Goal: Use online tool/utility: Use online tool/utility

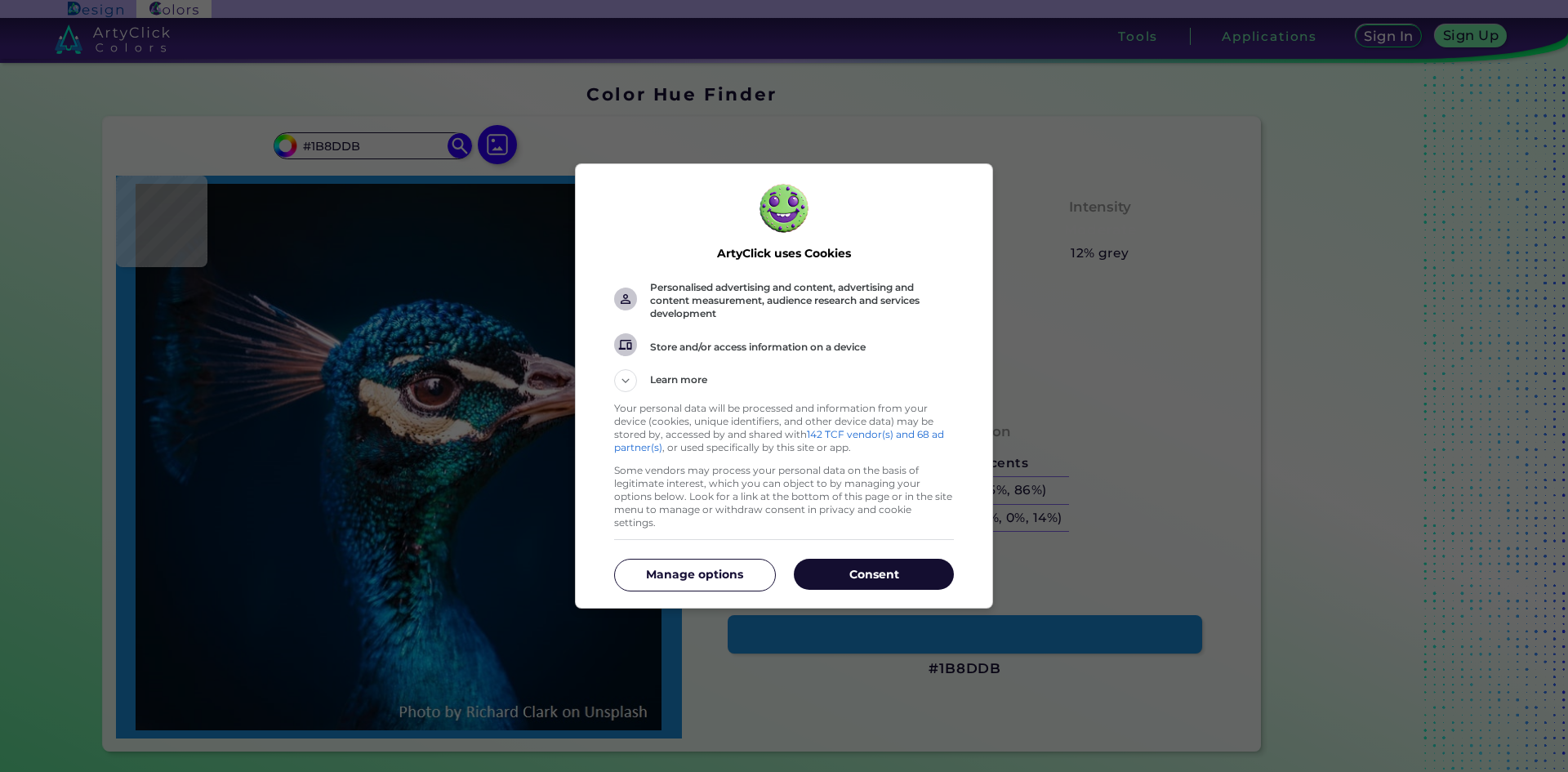
click at [825, 571] on p "Consent" at bounding box center [874, 574] width 160 height 17
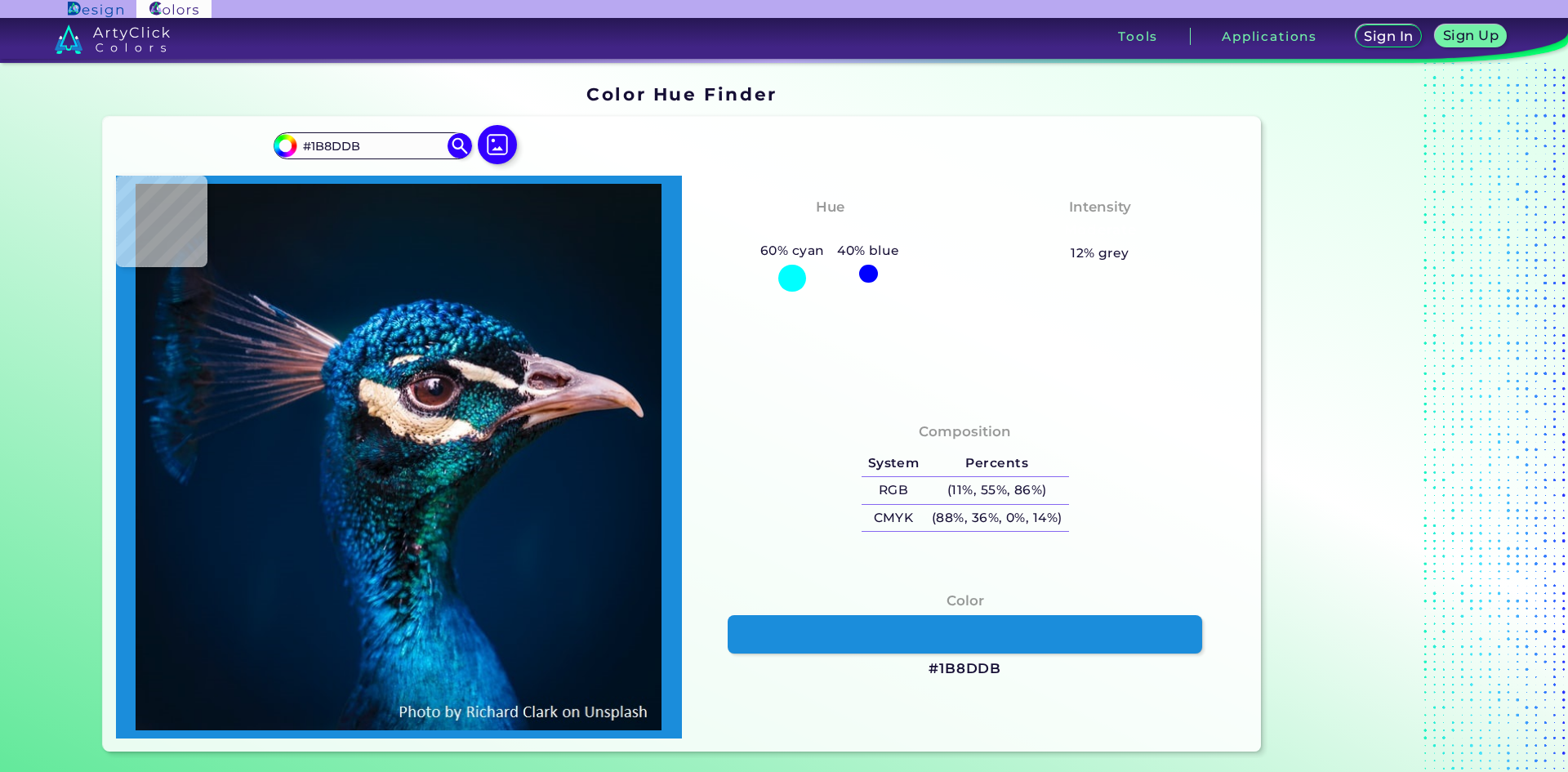
type input "#000000"
type input "#00142c"
type input "#00142C"
type input "#001832"
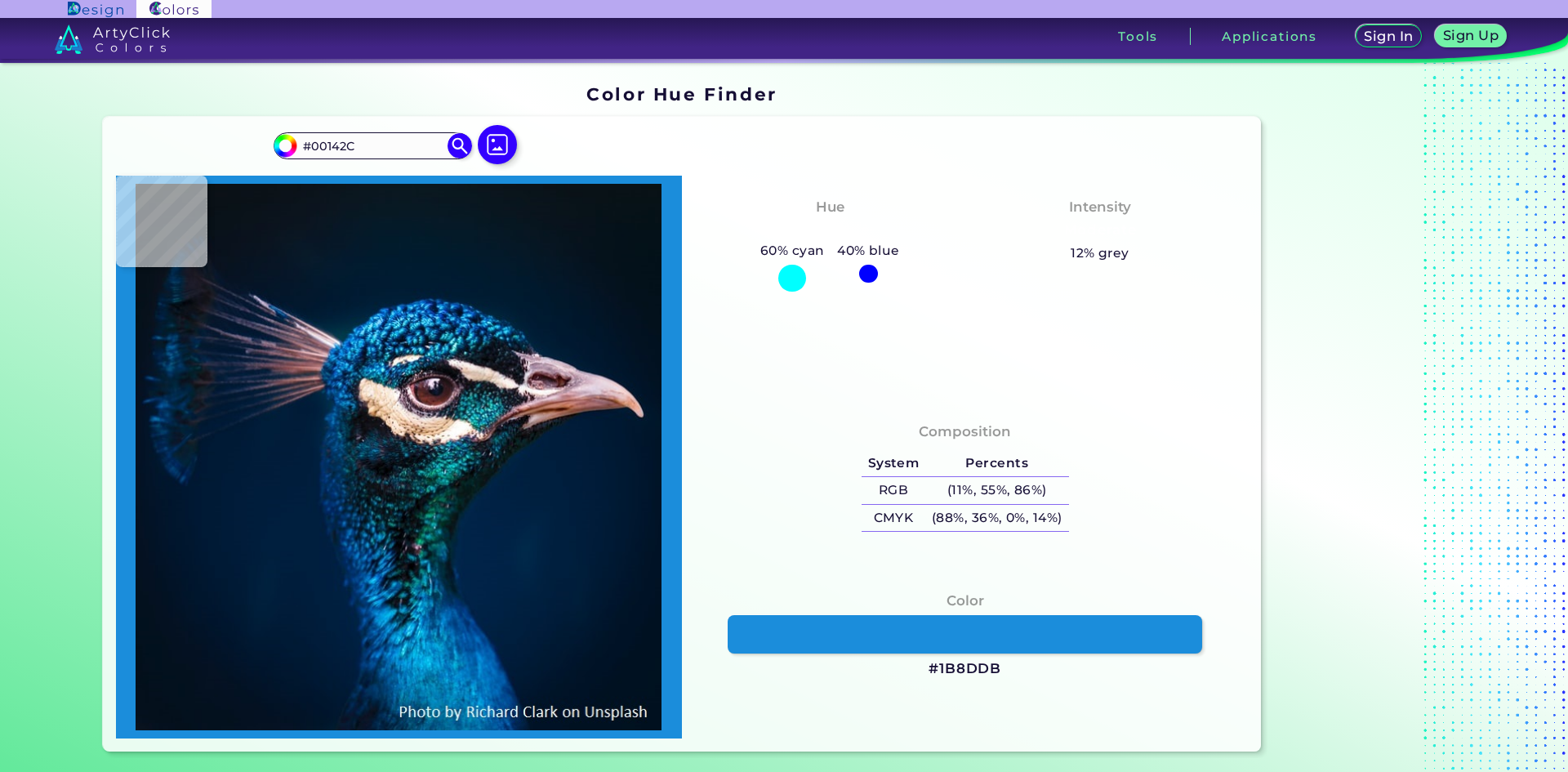
type input "#001832"
type input "#031733"
type input "#cf8872"
type input "#CF8872"
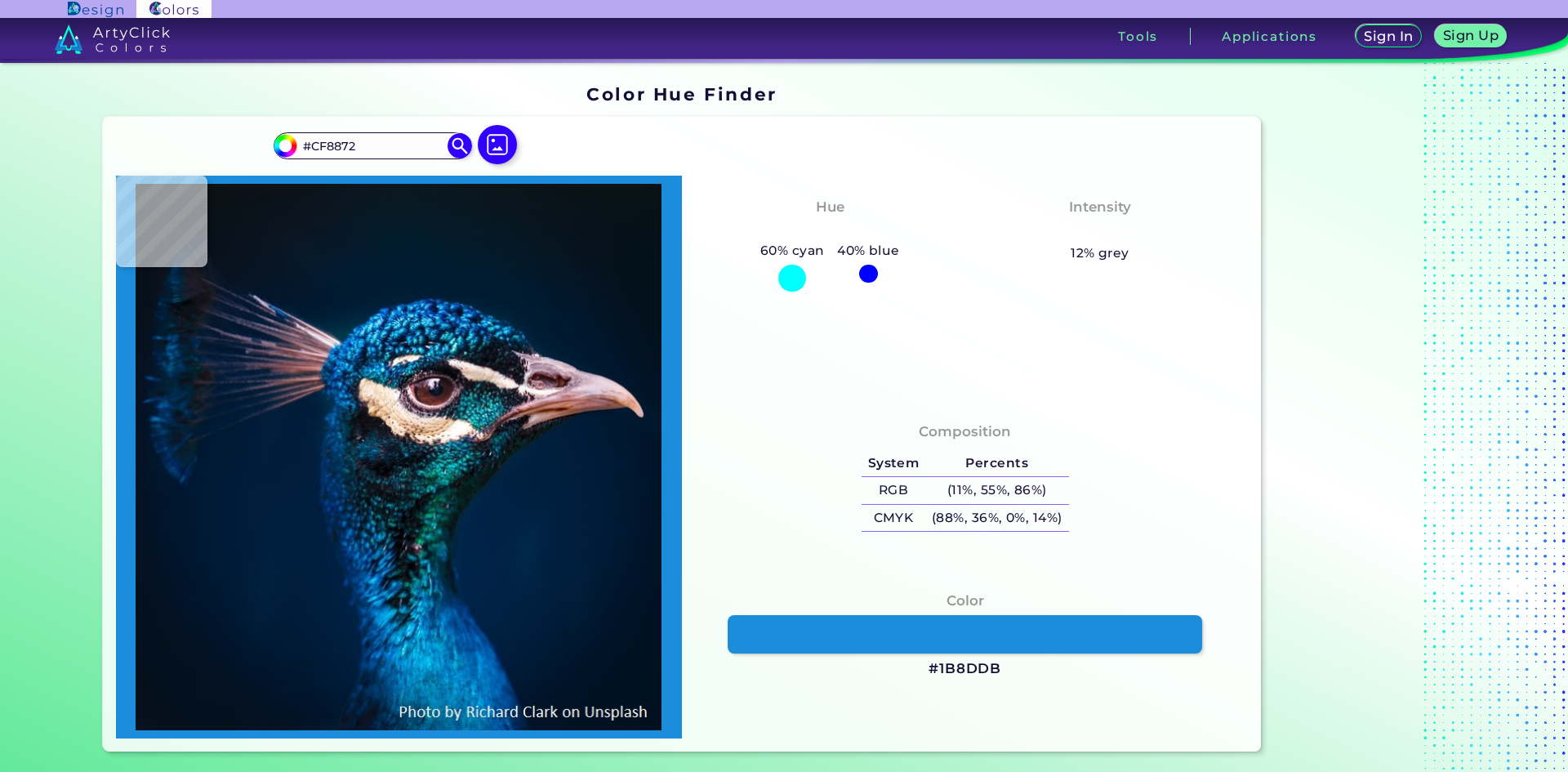
type input "#e2c9c4"
type input "#E2C9C4"
type input "#f0e5eb"
type input "#F0E5EB"
type input "#ede2e0"
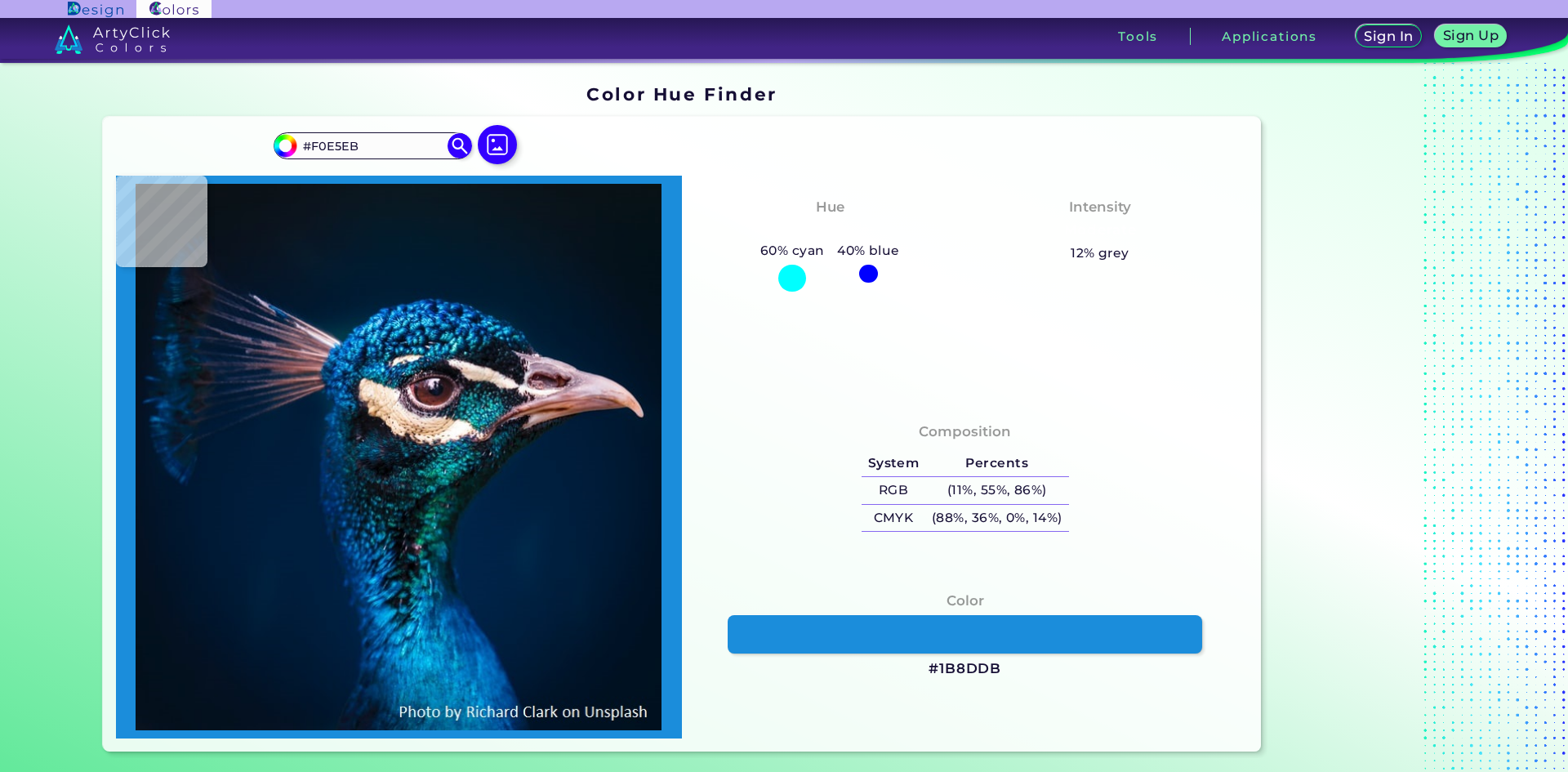
type input "#EDE2E0"
type input "#d6c8c9"
type input "#D6C8C9"
type input "#181421"
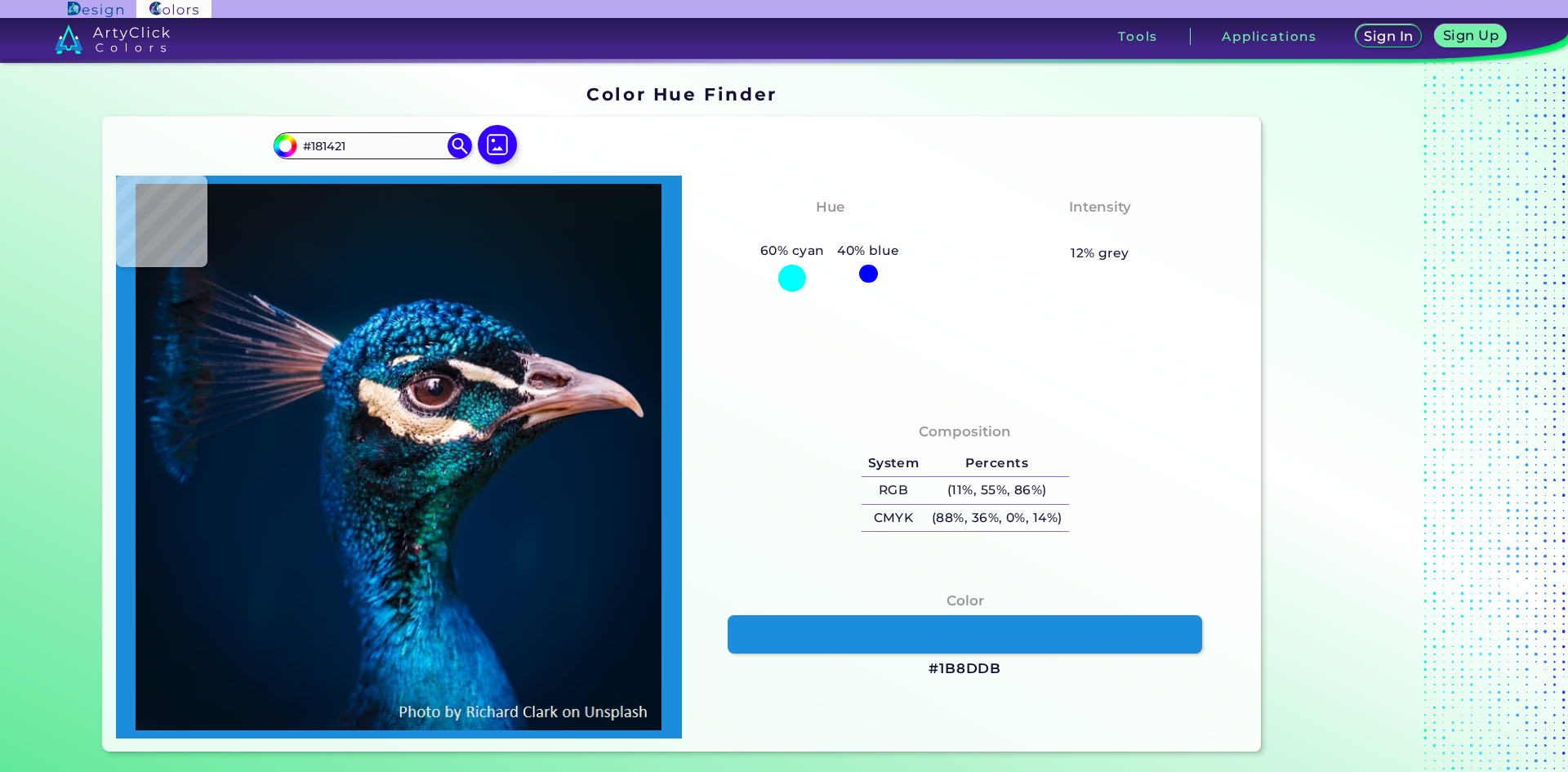
type input "#081d25"
type input "#081D25"
type input "#001c34"
type input "#001C34"
type input "#011f3e"
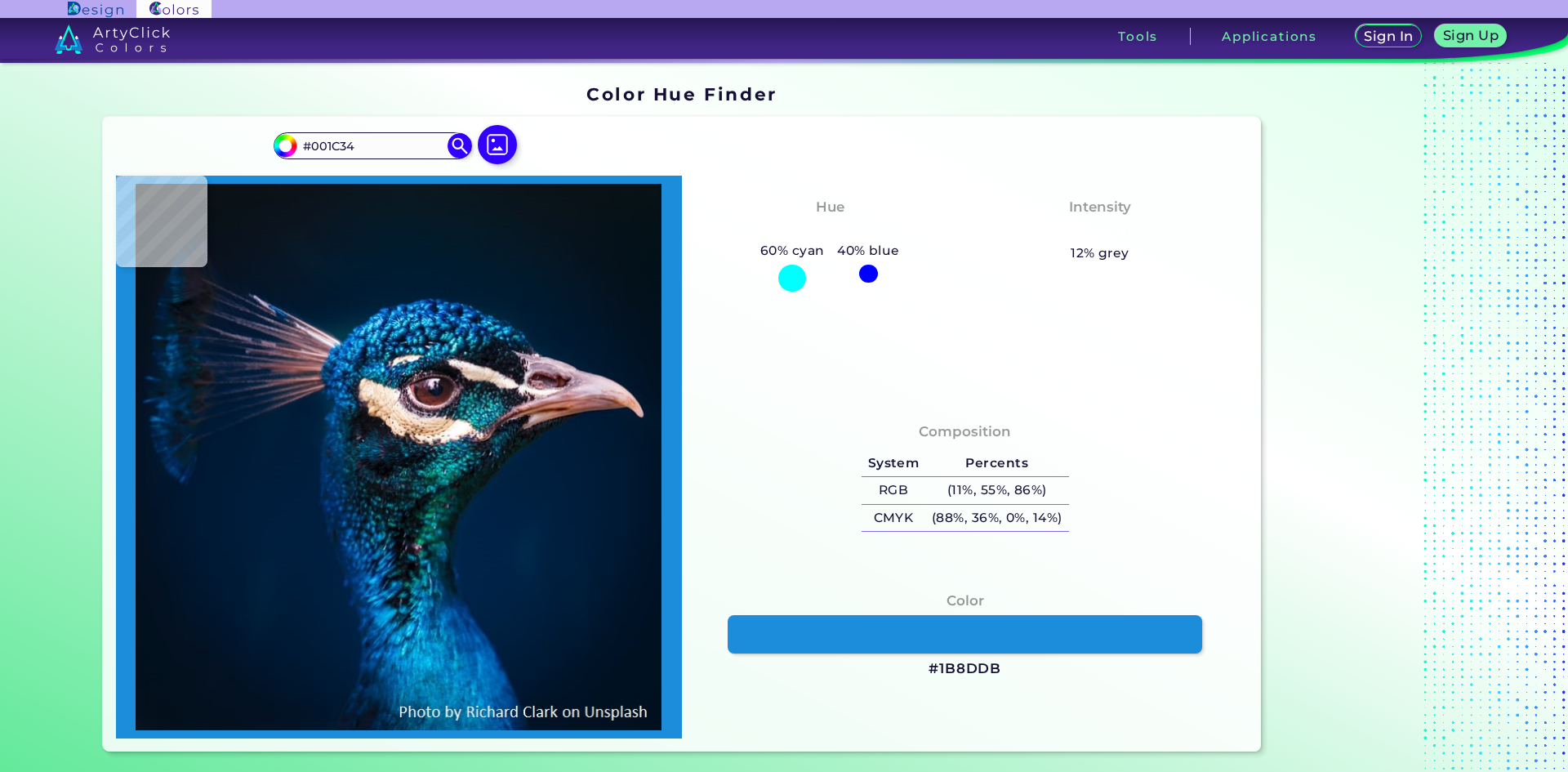
type input "#011F3E"
type input "#032647"
type input "#013972"
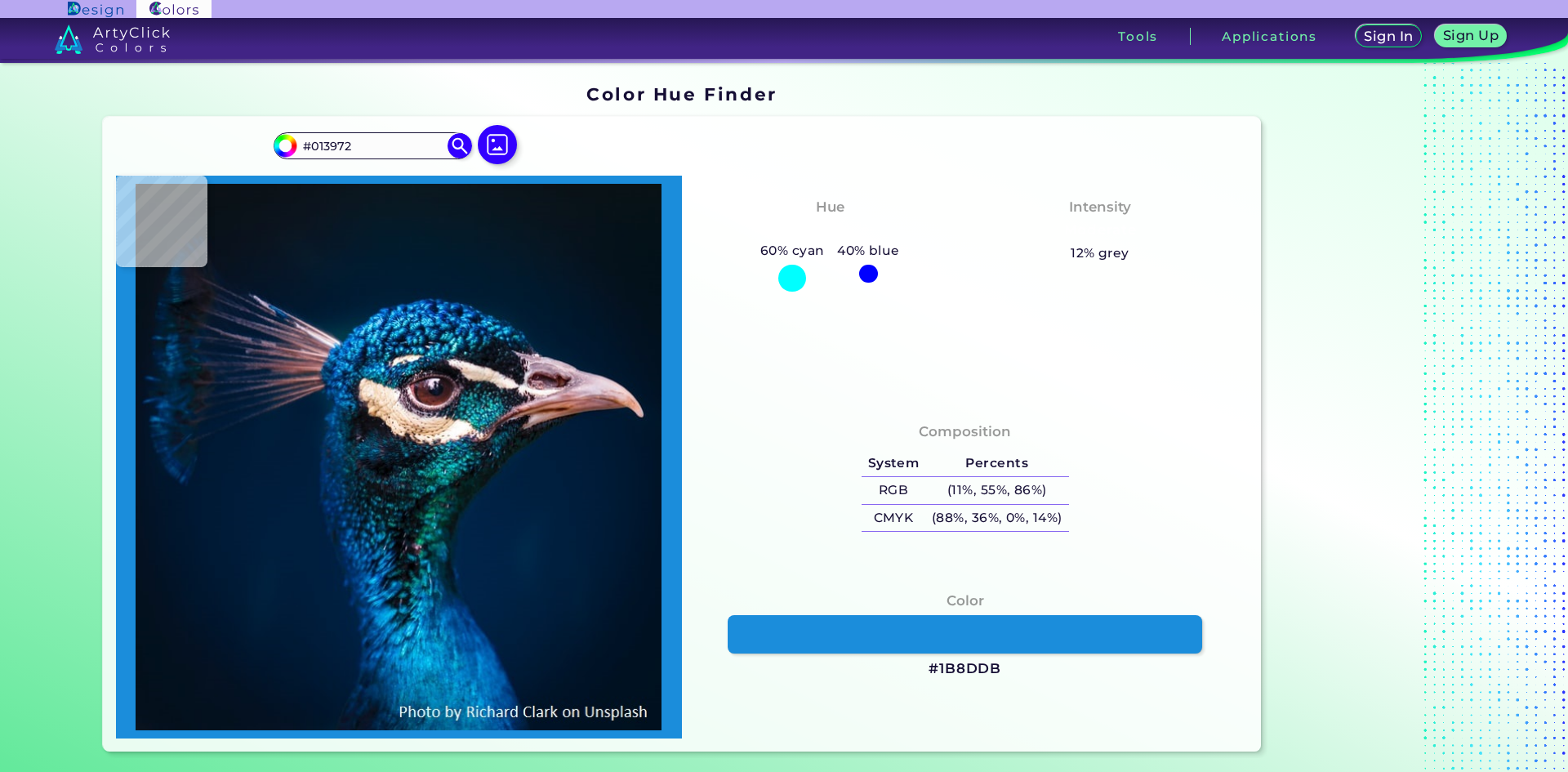
type input "#0a6ca6"
type input "#0A6CA6"
type input "#075186"
type input "#055d92"
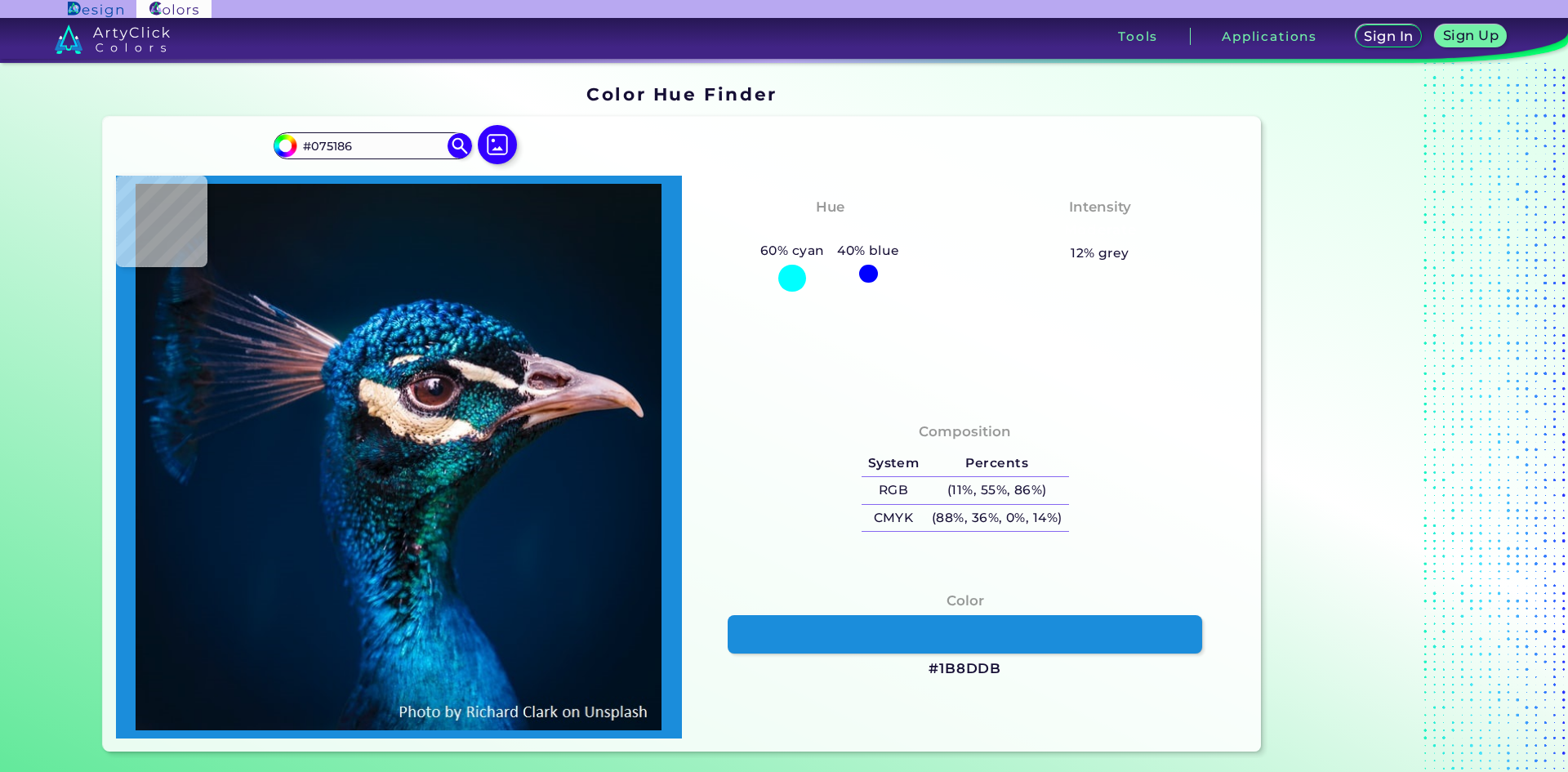
type input "#055D92"
type input "#046ca2"
type input "#046CA2"
type input "#0b528c"
type input "#0B528C"
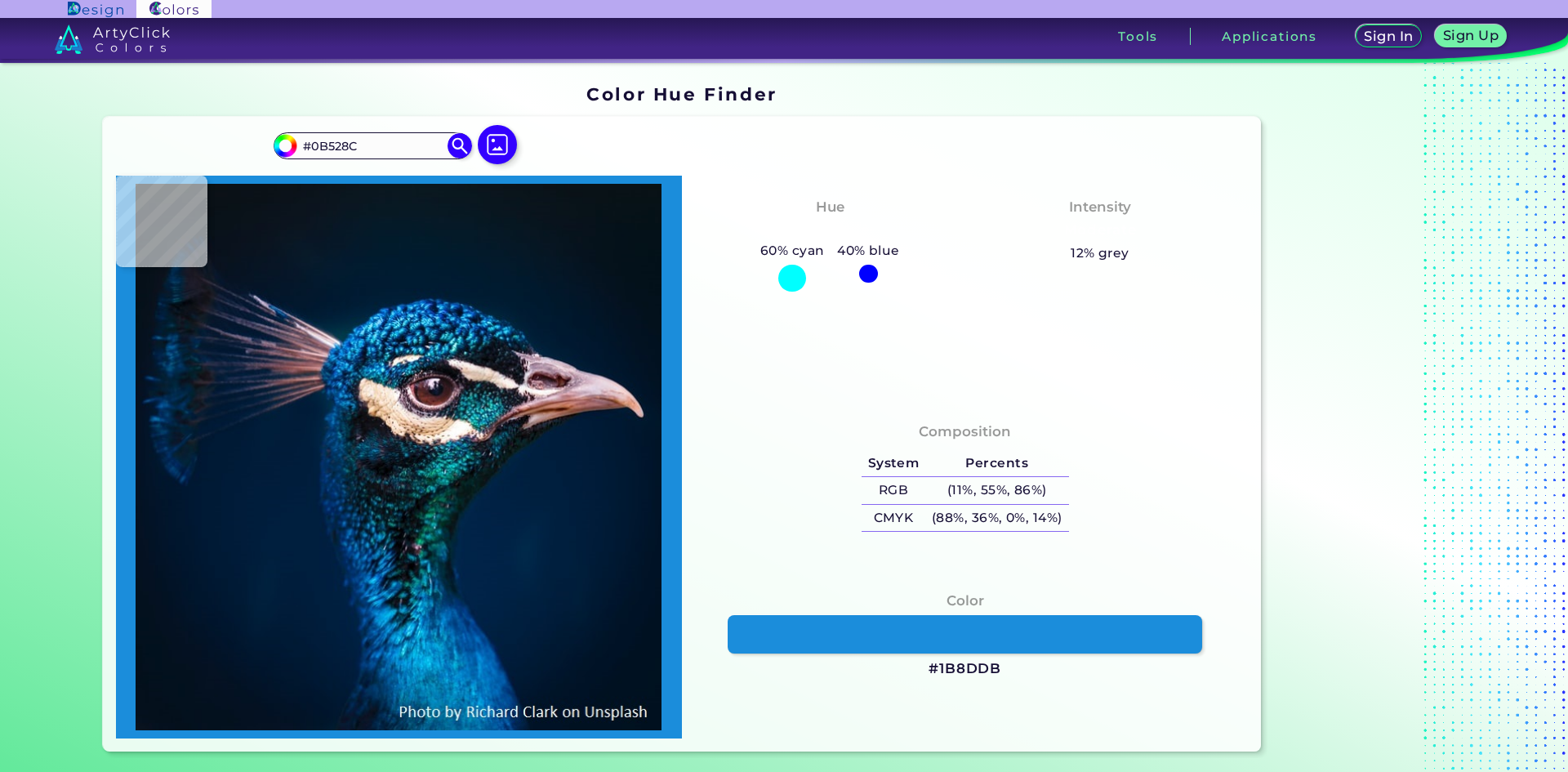
type input "#002352"
type input "#2293cb"
type input "#2293CB"
type input "#00325d"
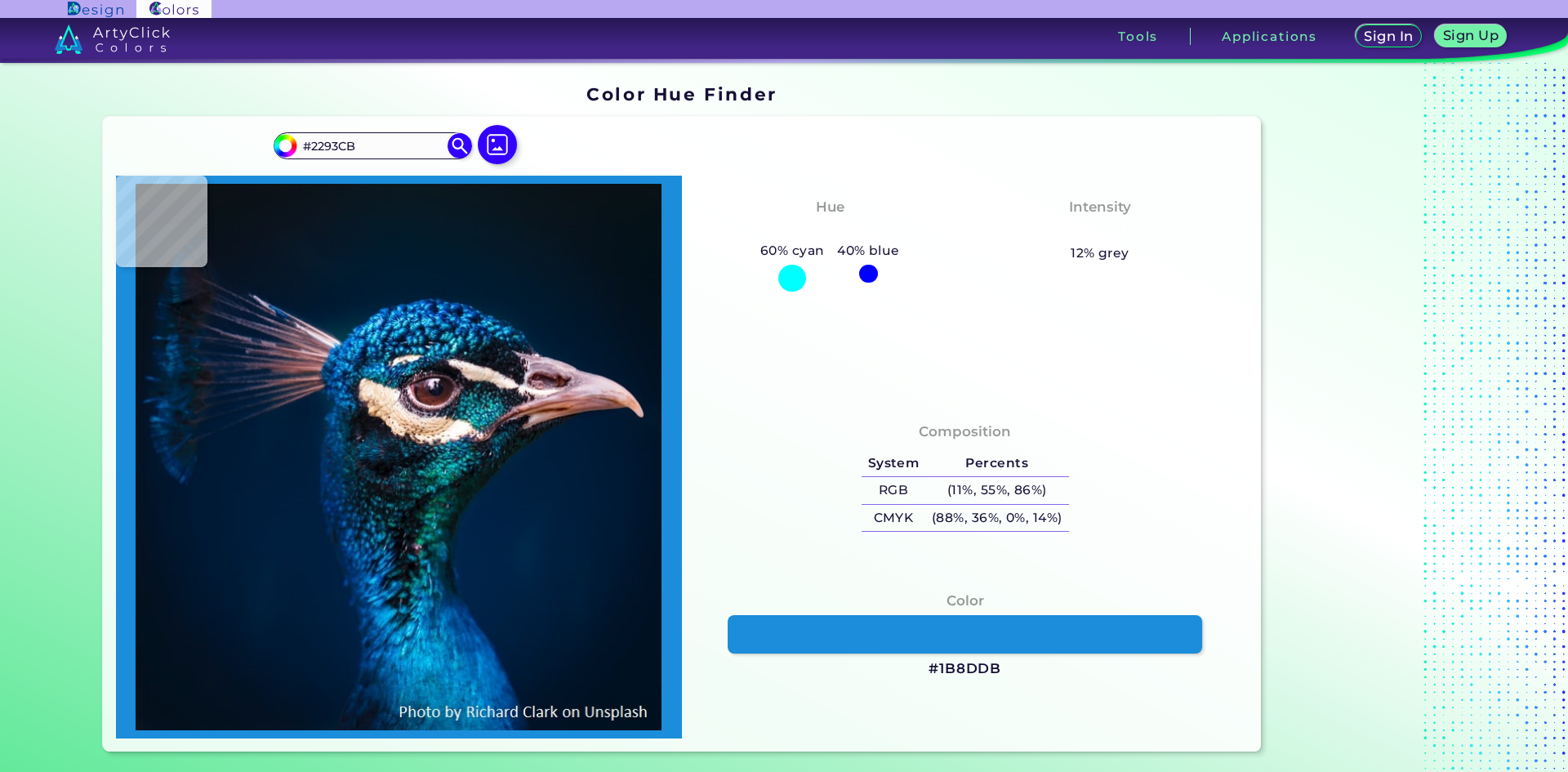
type input "#00325D"
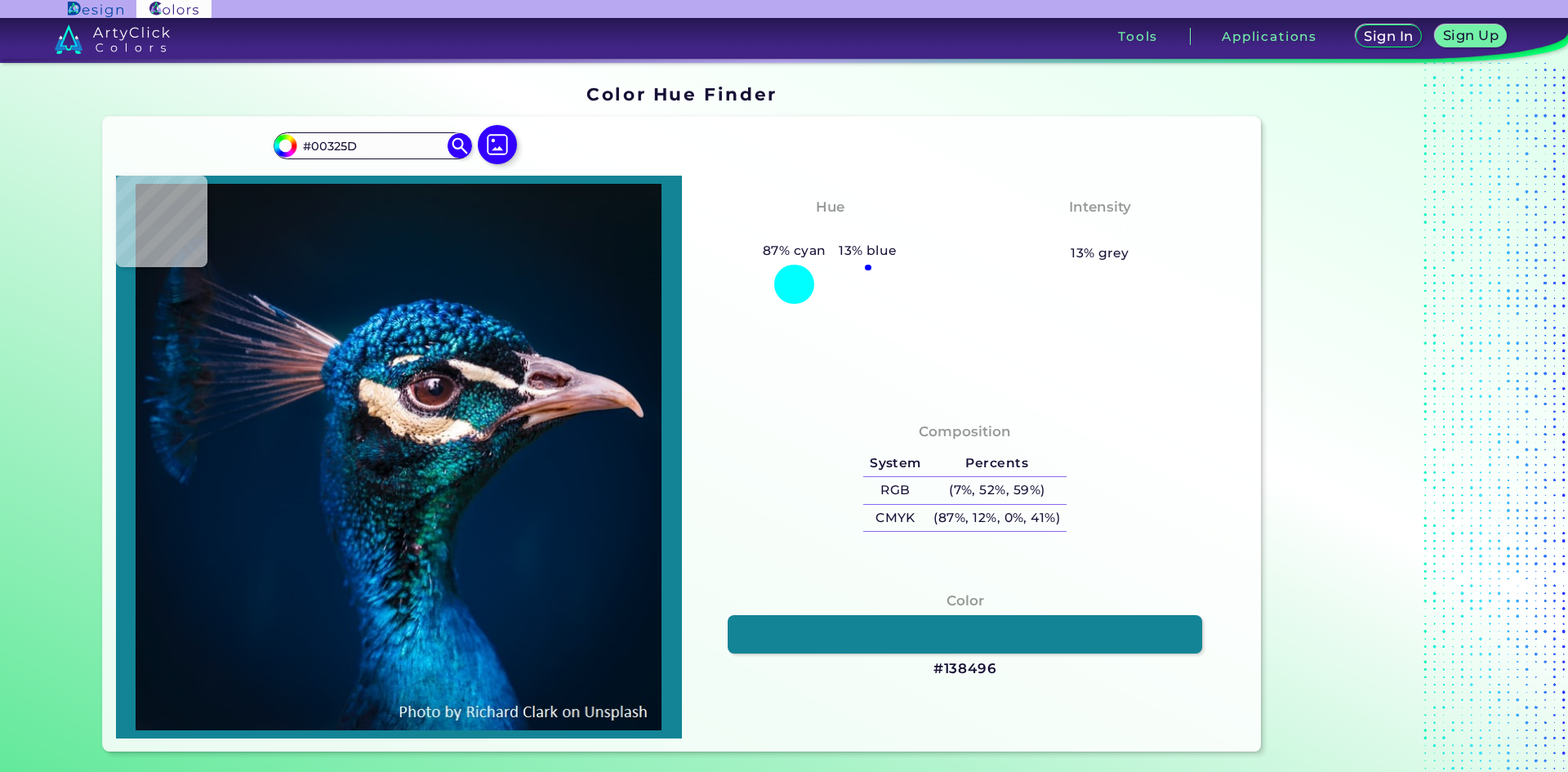
type input "#138496"
type input "#106d9a"
type input "#106D9A"
type input "#574347"
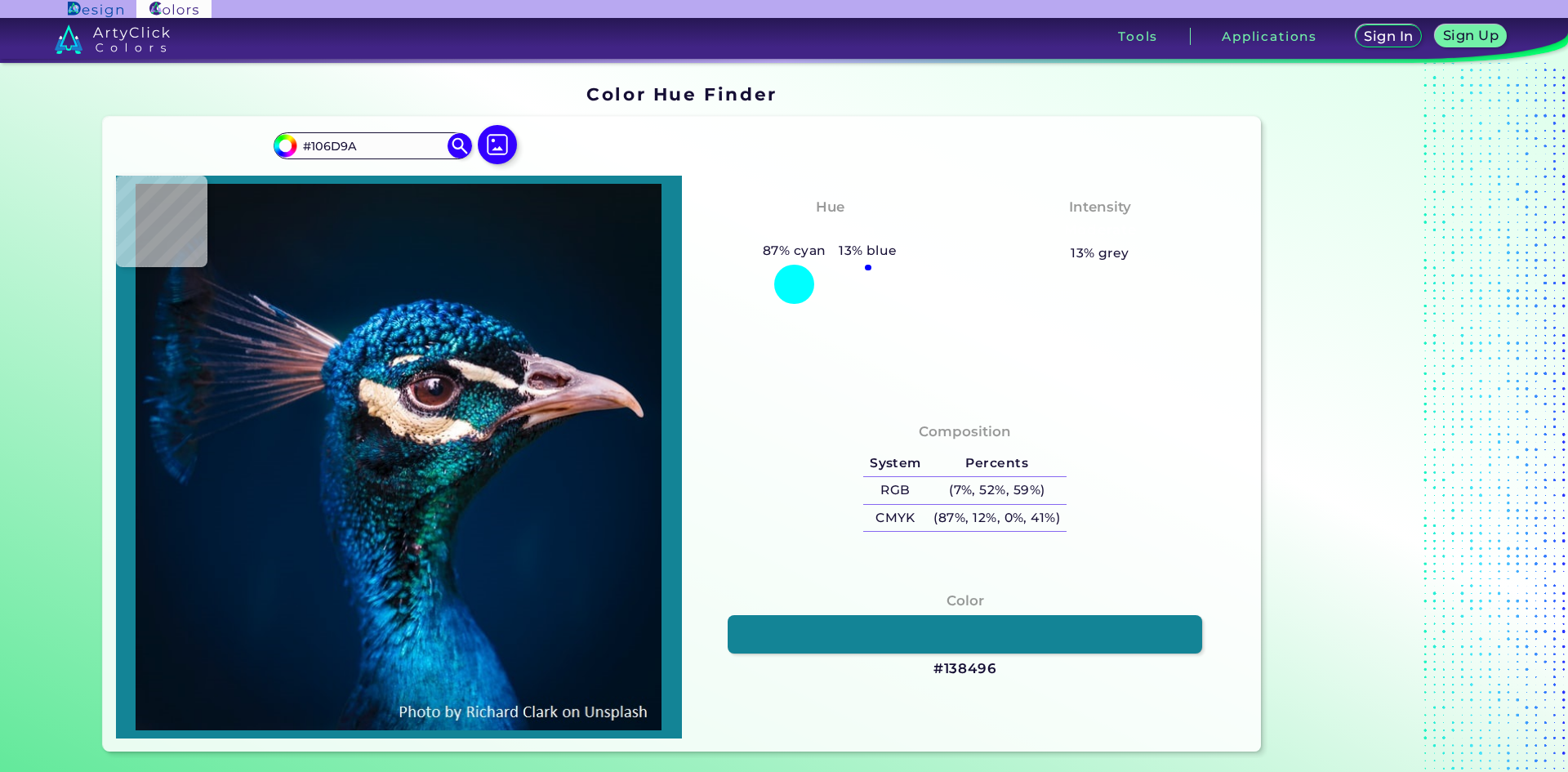
type input "#574347"
type input "#78677b"
type input "#78677B"
type input "#362022"
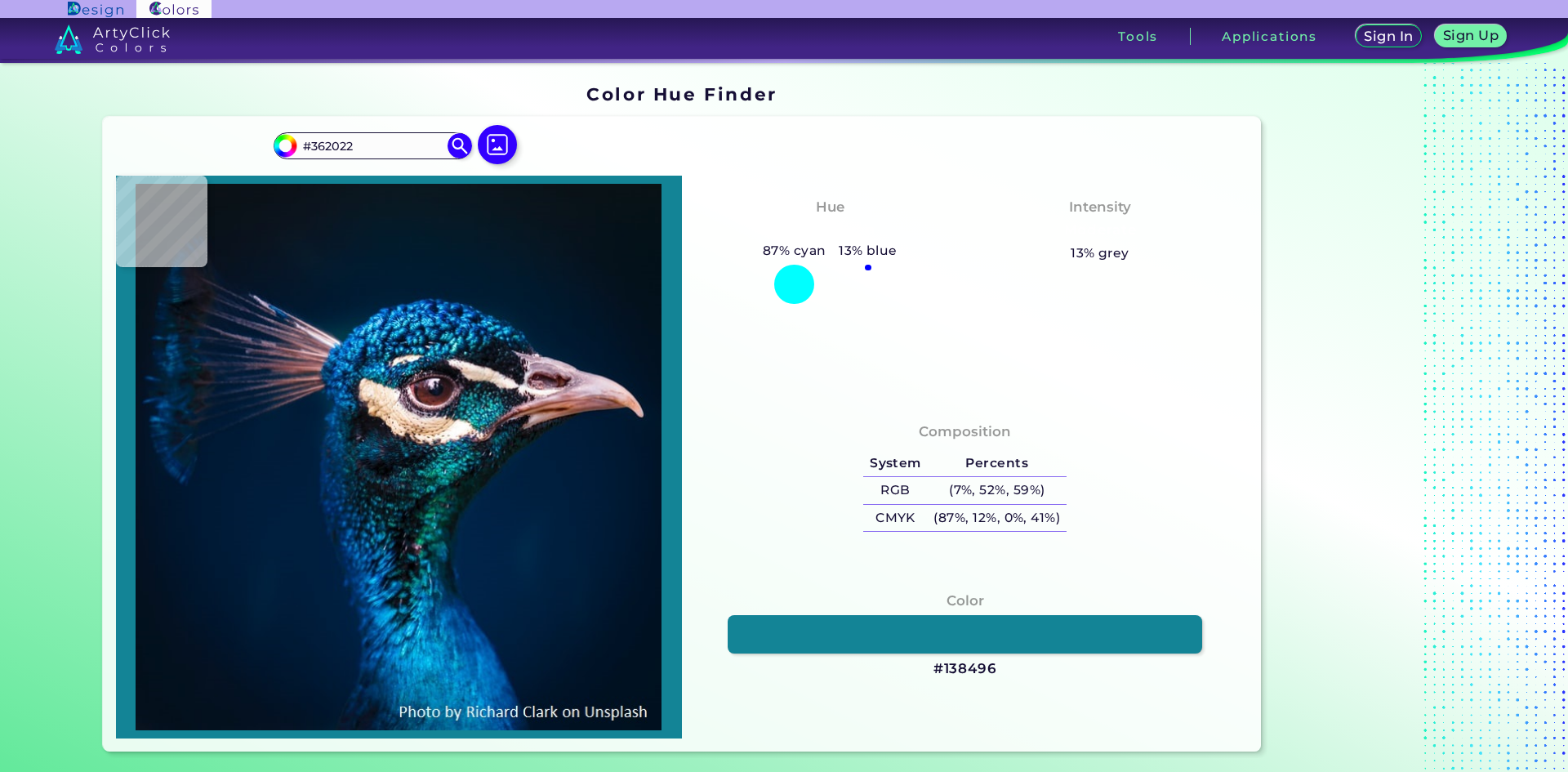
type input "#ffeaf0"
type input "#FFEAF0"
type input "#827589"
type input "#c9bcc5"
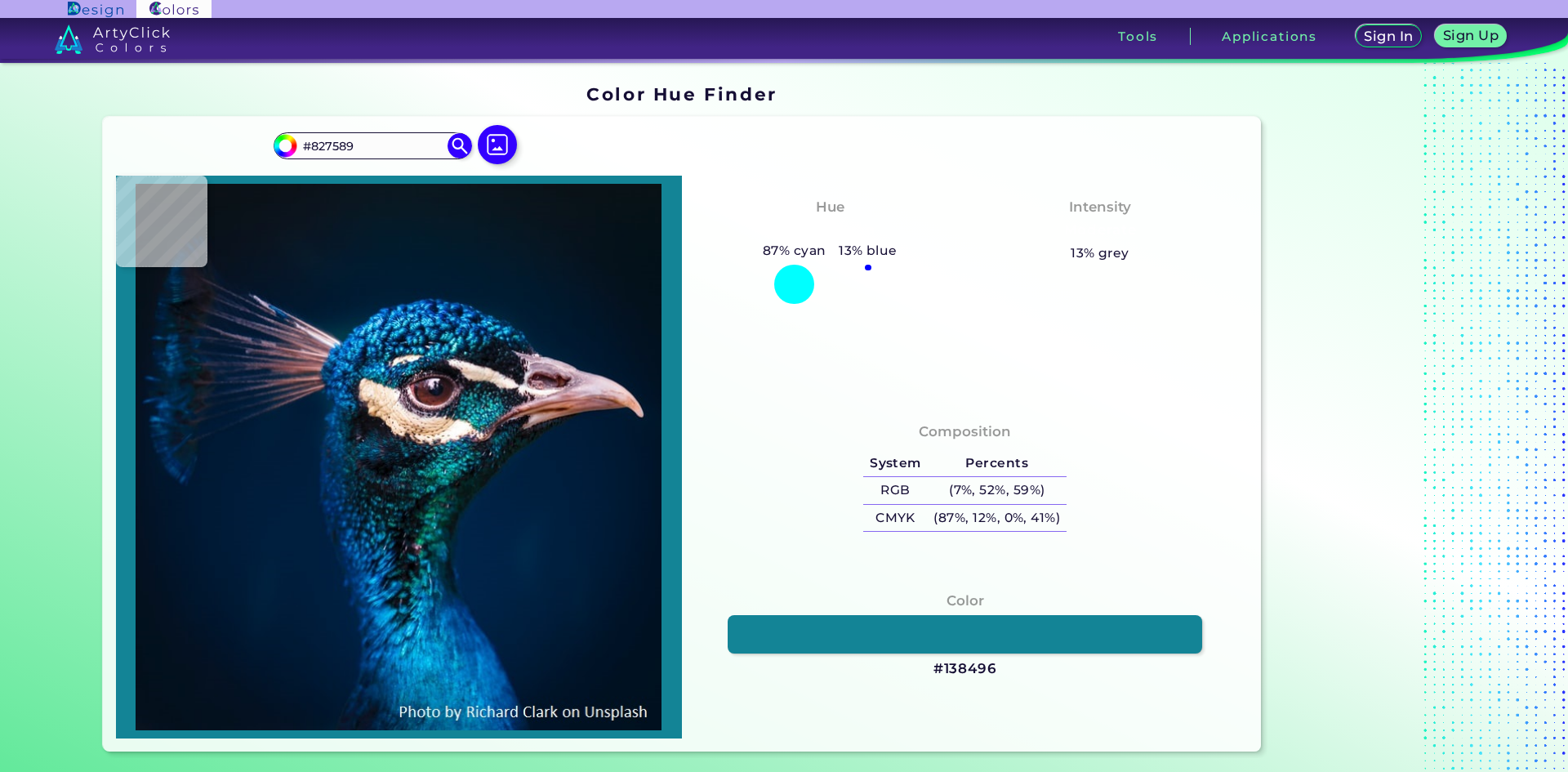
type input "#C9BCC5"
type input "#edd2be"
type input "#EDD2BE"
type input "#c29683"
type input "#C29683"
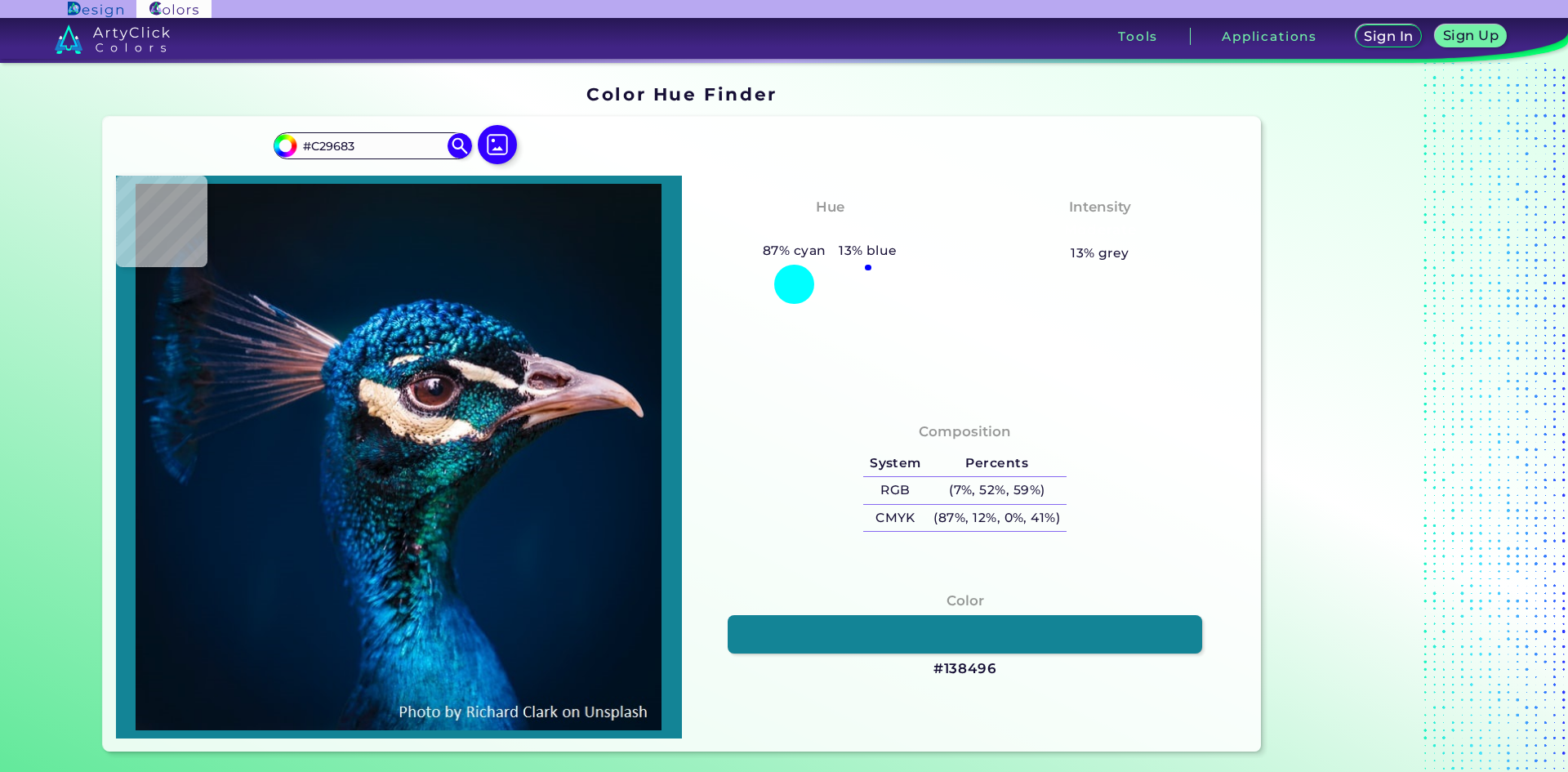
type input "#a47847"
type input "#A47847"
type input "#e3d4bc"
type input "#E3D4BC"
type input "#eed7ce"
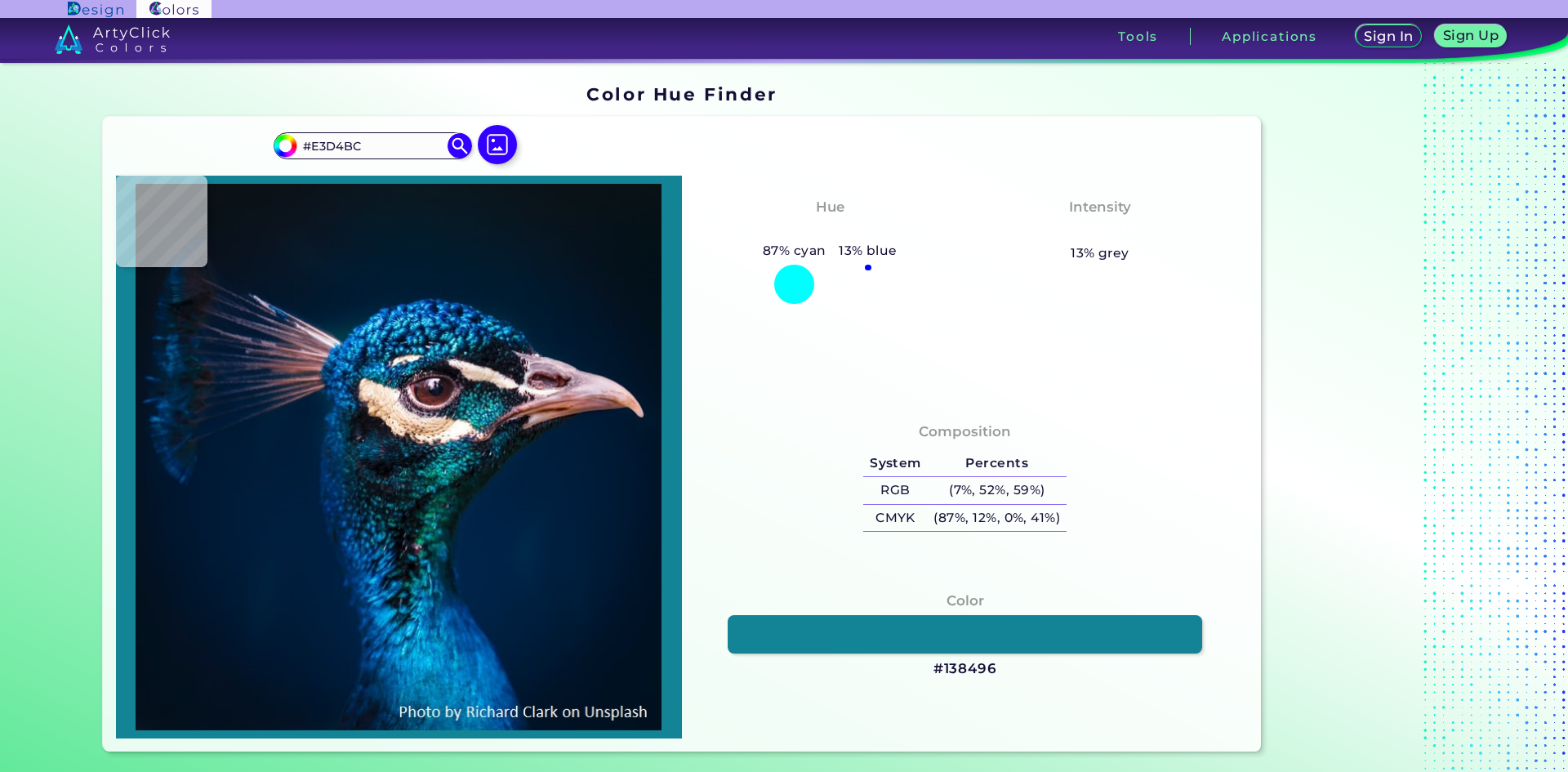
type input "#EED7CE"
type input "#413433"
type input "#1d384d"
type input "#1D384D"
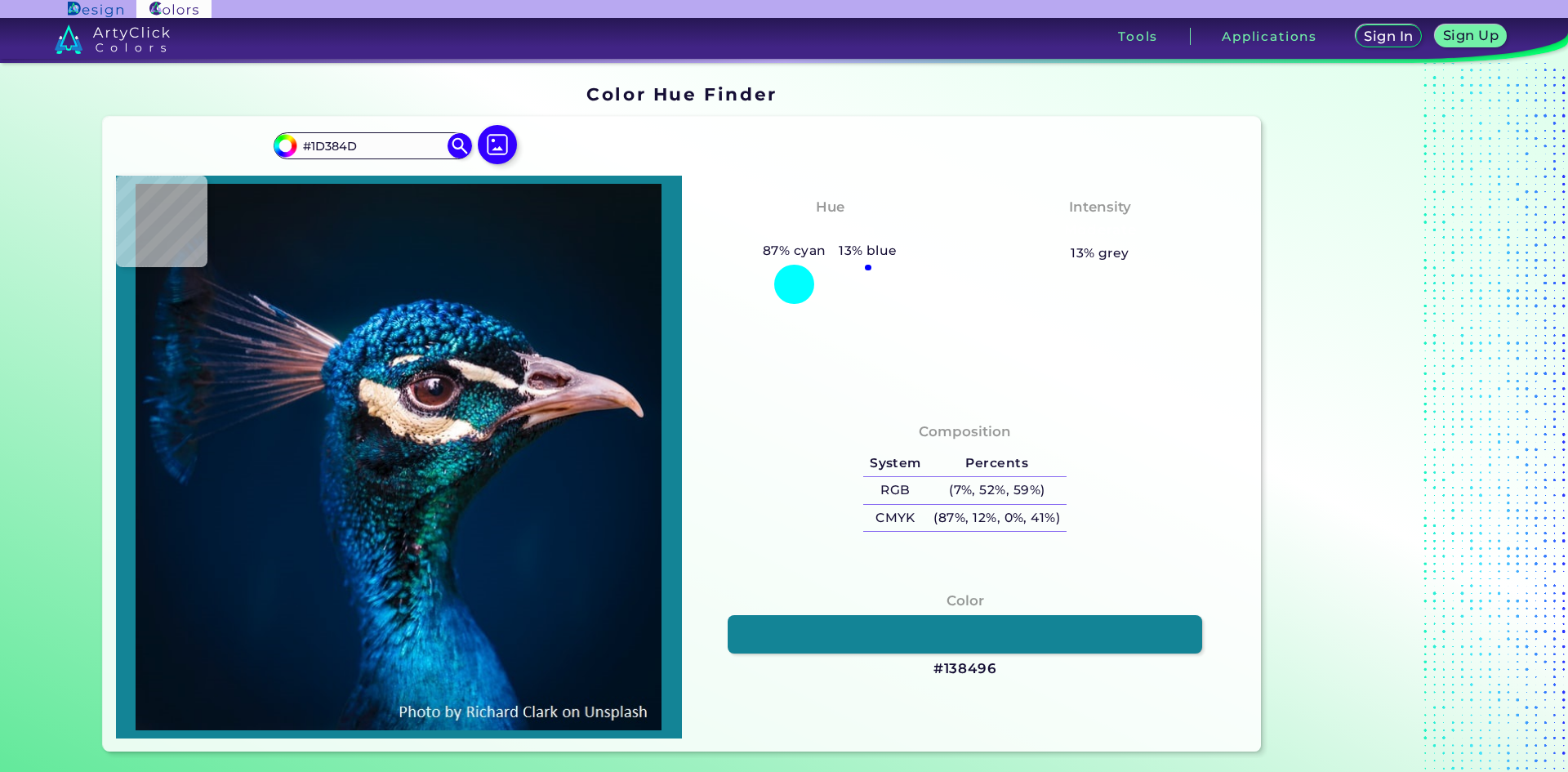
type input "#2e3444"
type input "#2E3444"
type input "#0d192a"
type input "#0D192A"
type input "#172332"
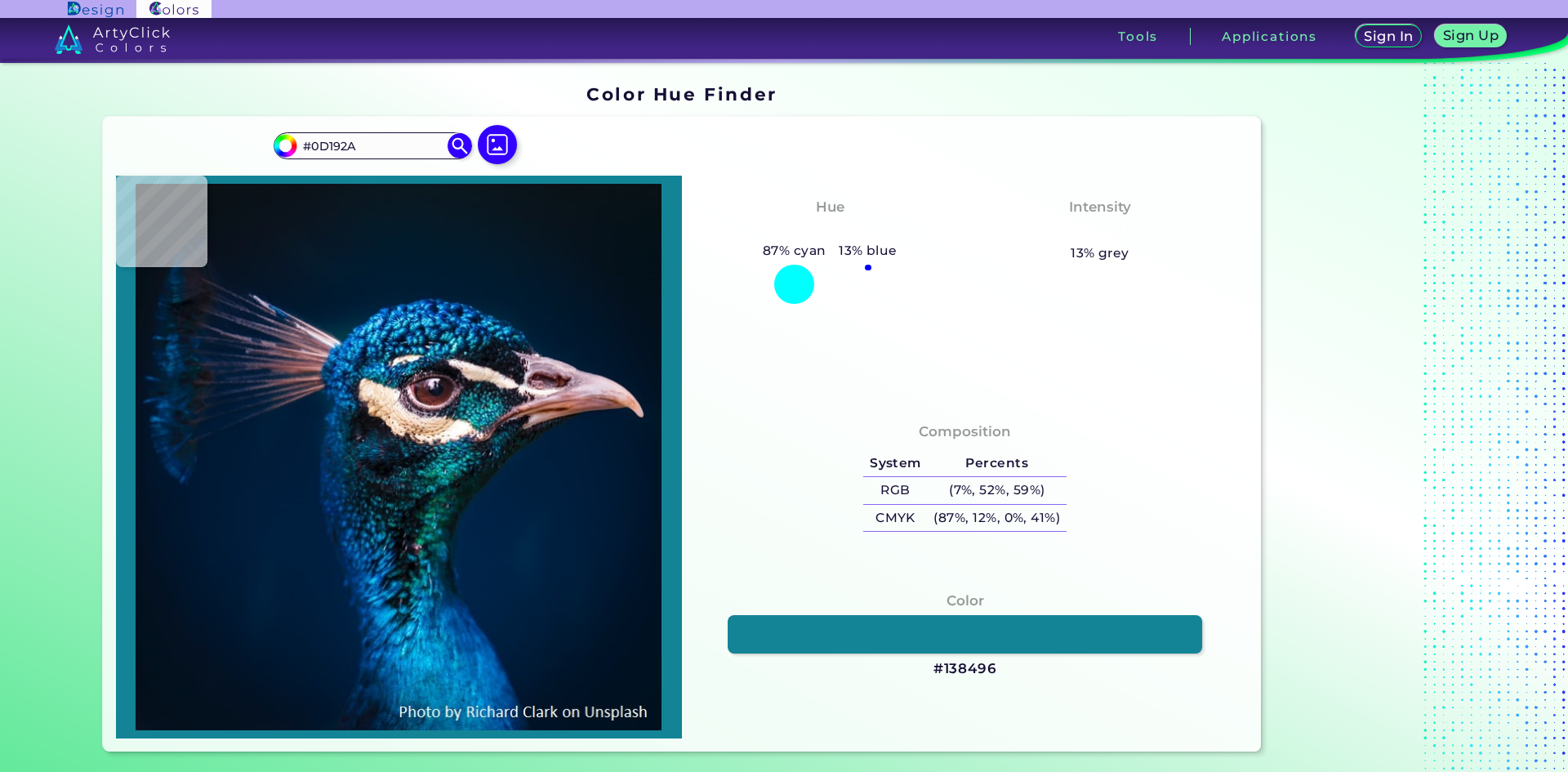
type input "#172332"
type input "#152937"
type input "#0b192a"
type input "#0B192A"
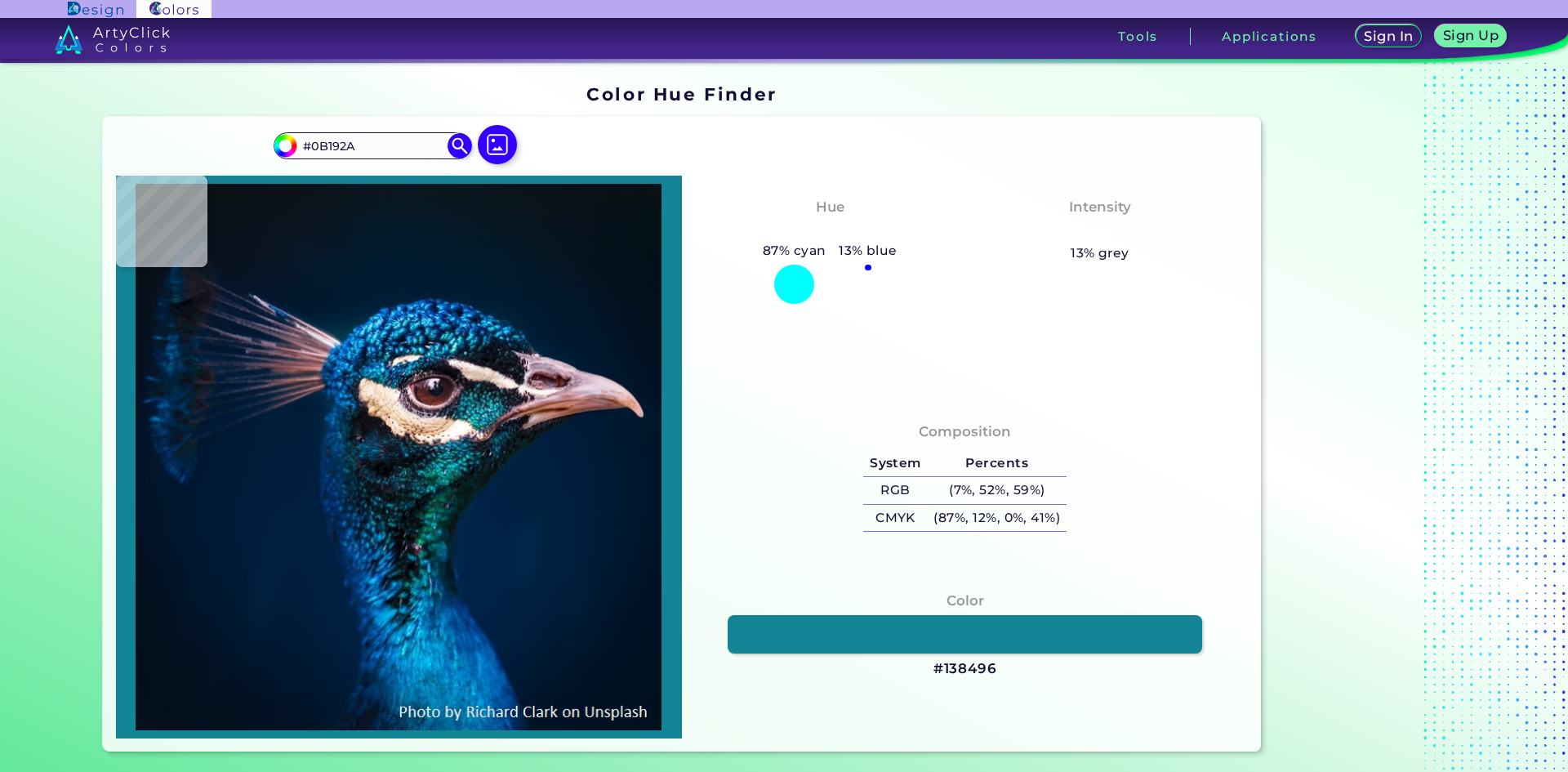
type input "#5b606d"
type input "#5B606D"
type input "#998586"
type input "#9d8d74"
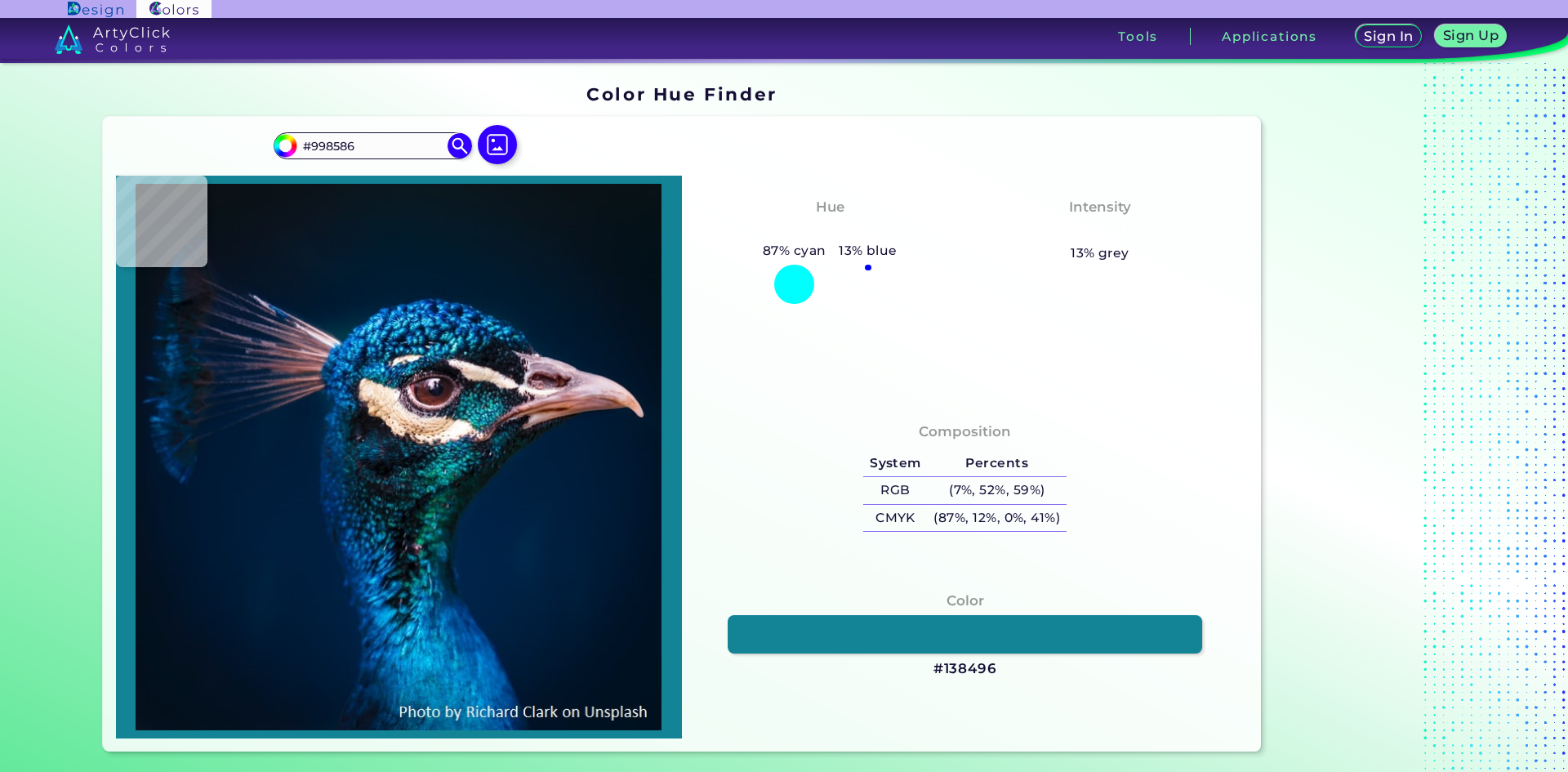
type input "#9D8D74"
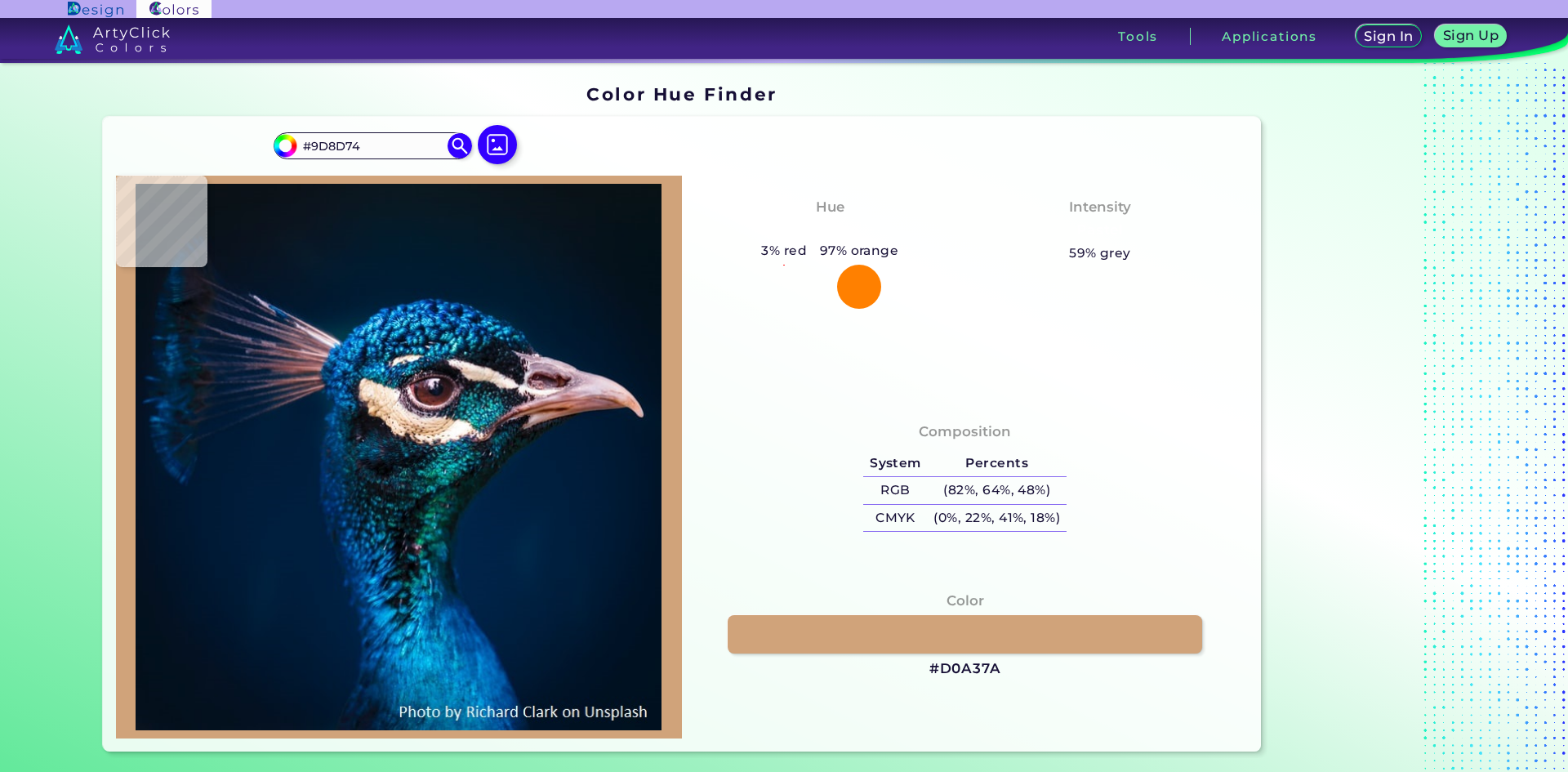
type input "#d0a37a"
type input "#D0A37A"
type input "#f3e3e3"
type input "#F3E3E3"
type input "#281727"
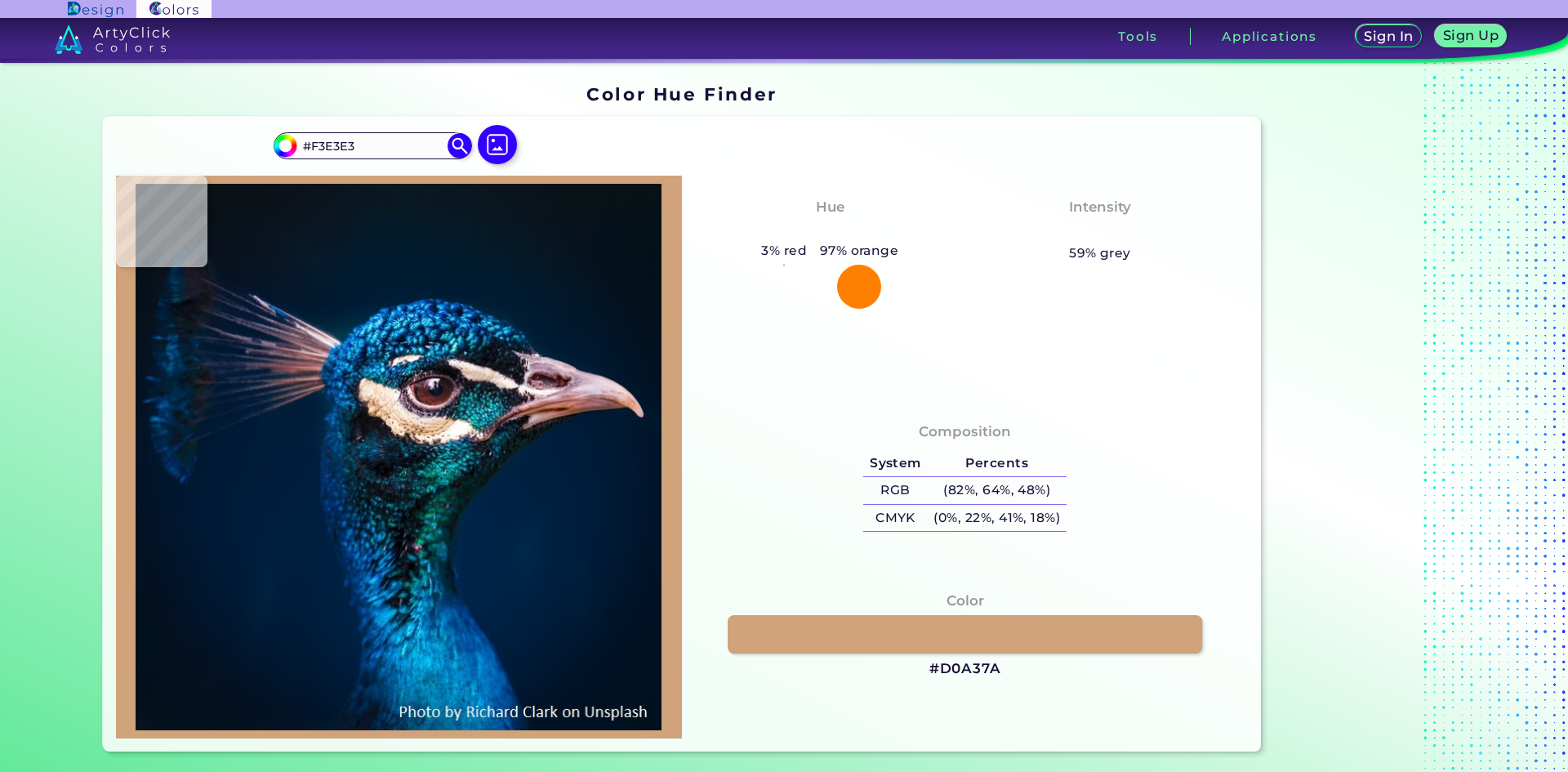
type input "#281727"
type input "#b799a1"
type input "#B799A1"
type input "#ad8995"
type input "#AD8995"
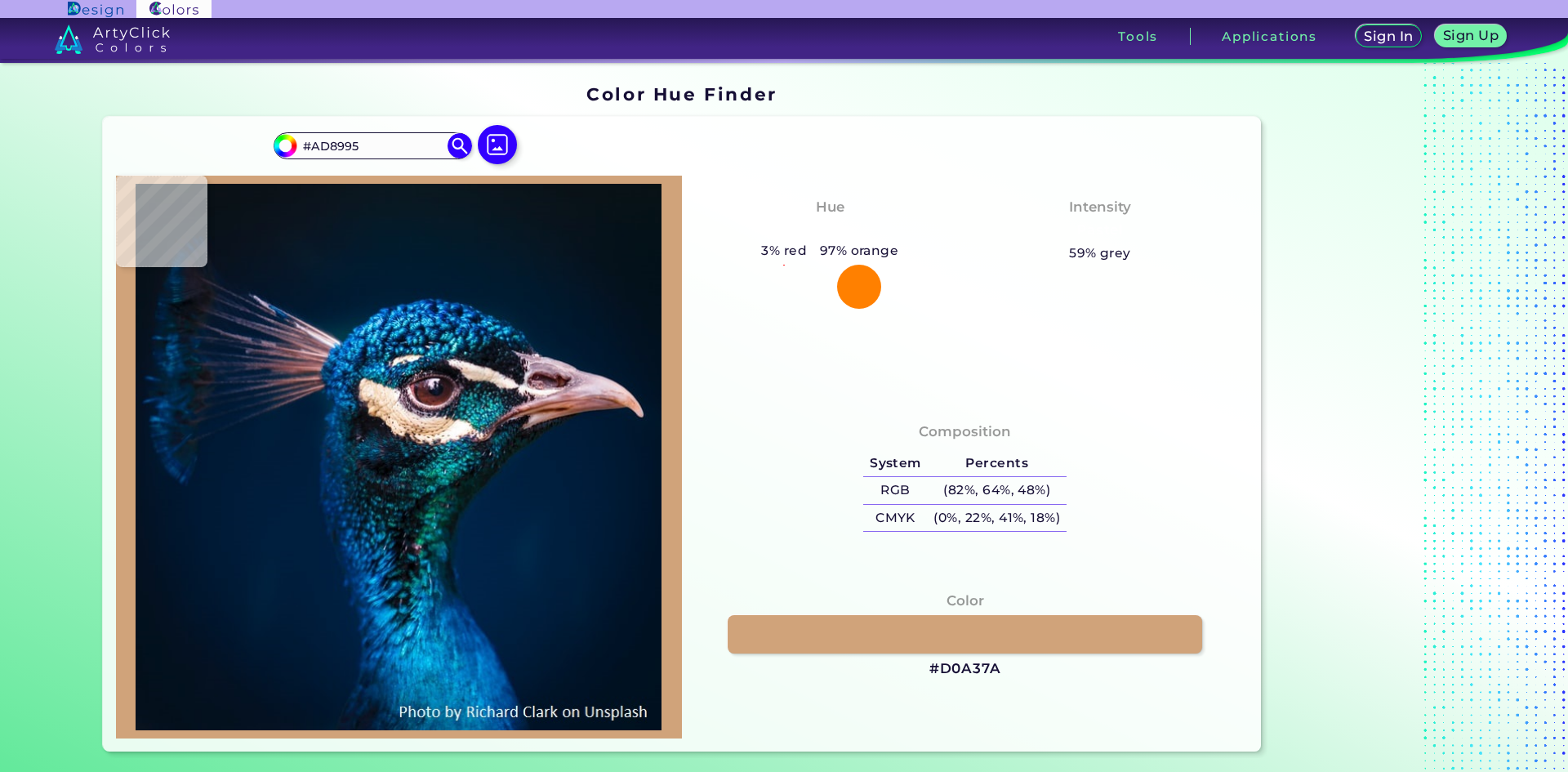
type input "#65809e"
type input "#65809E"
type input "#08192e"
type input "#08192E"
type input "#003162"
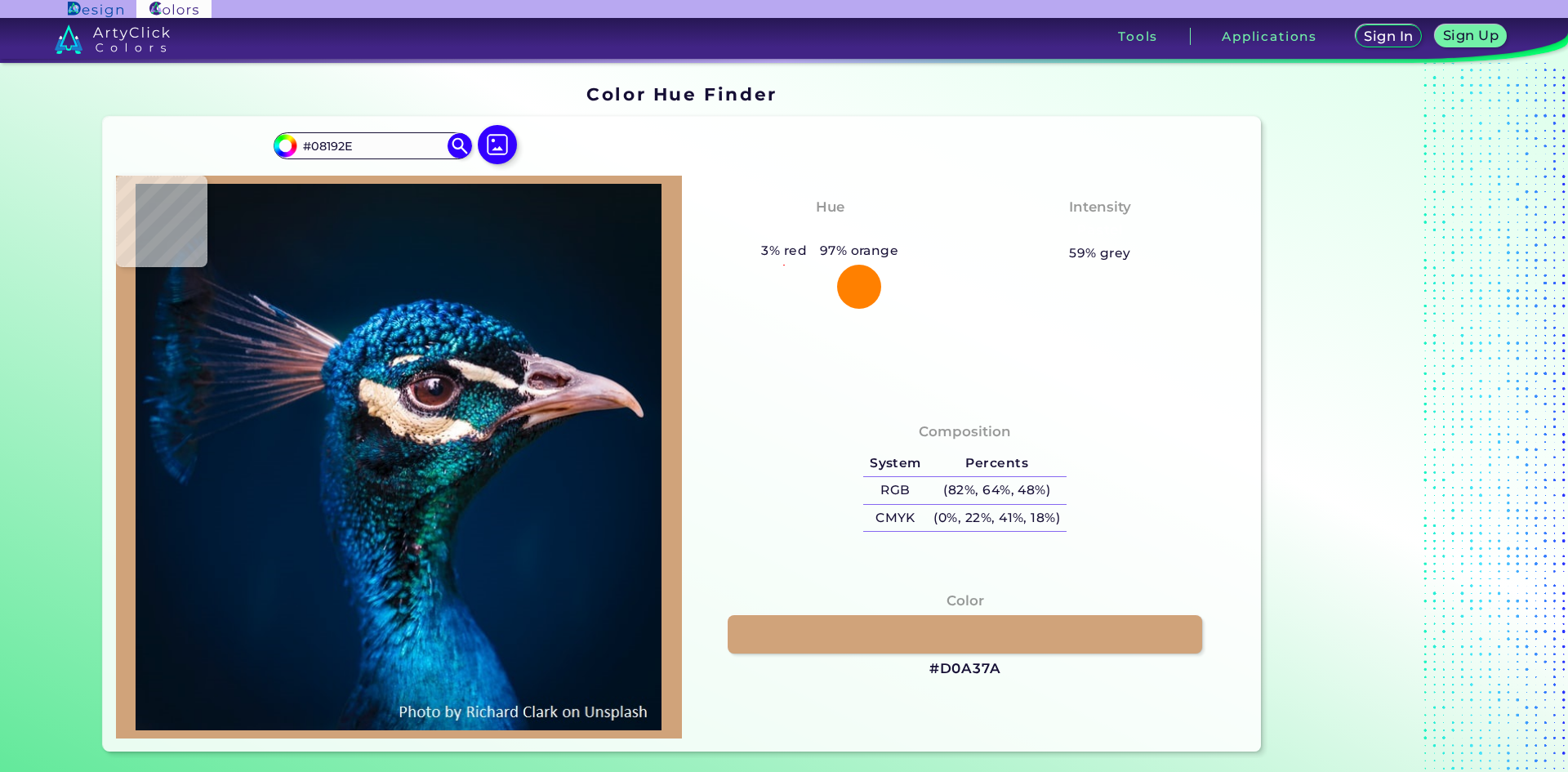
type input "#003162"
type input "#18569c"
type input "#18569C"
type input "#002039"
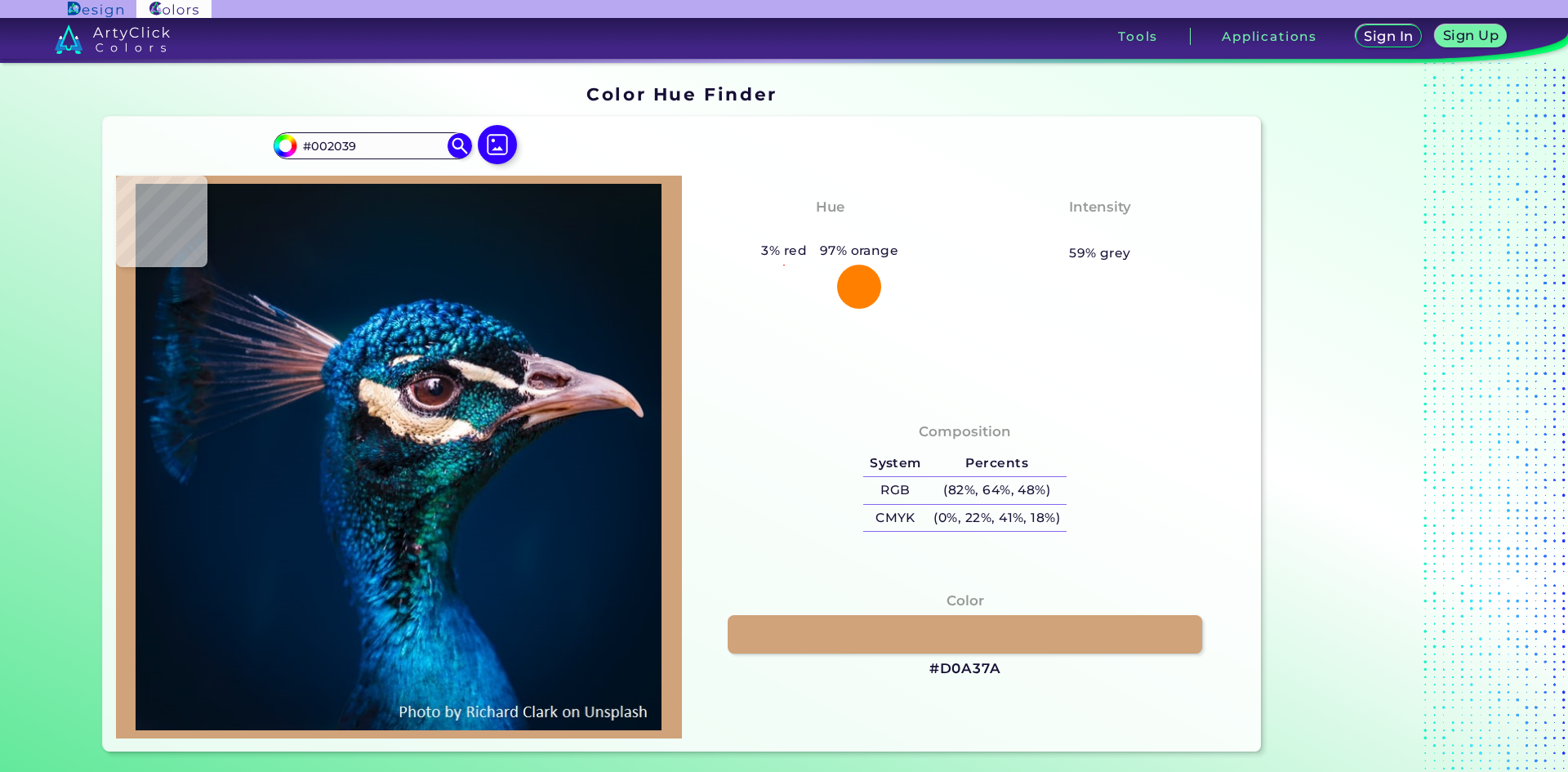
type input "#001a31"
type input "#001A31"
type input "#001a30"
type input "#001A30"
type input "#06192a"
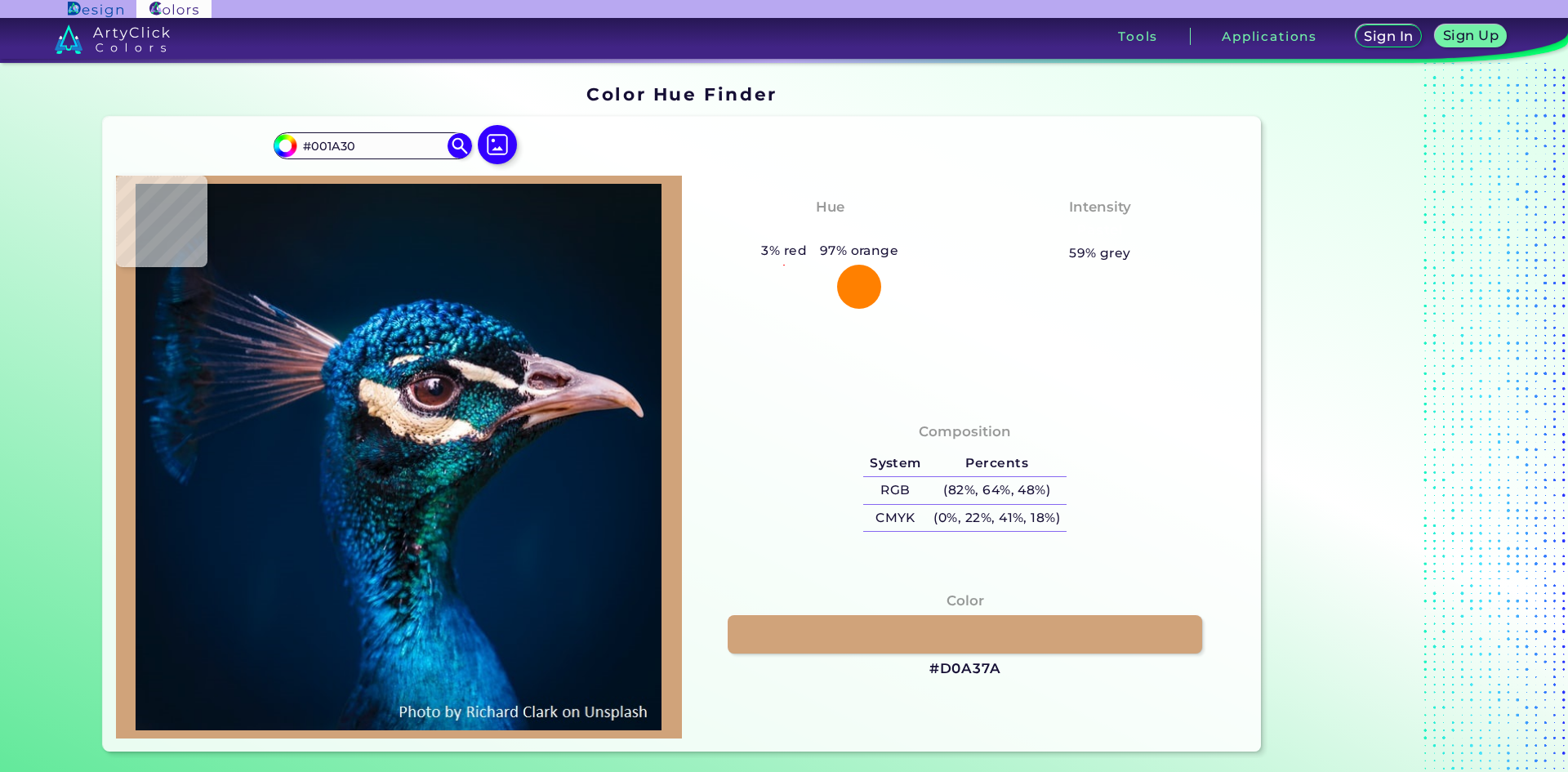
type input "#06192A"
type input "#071828"
type input "#081623"
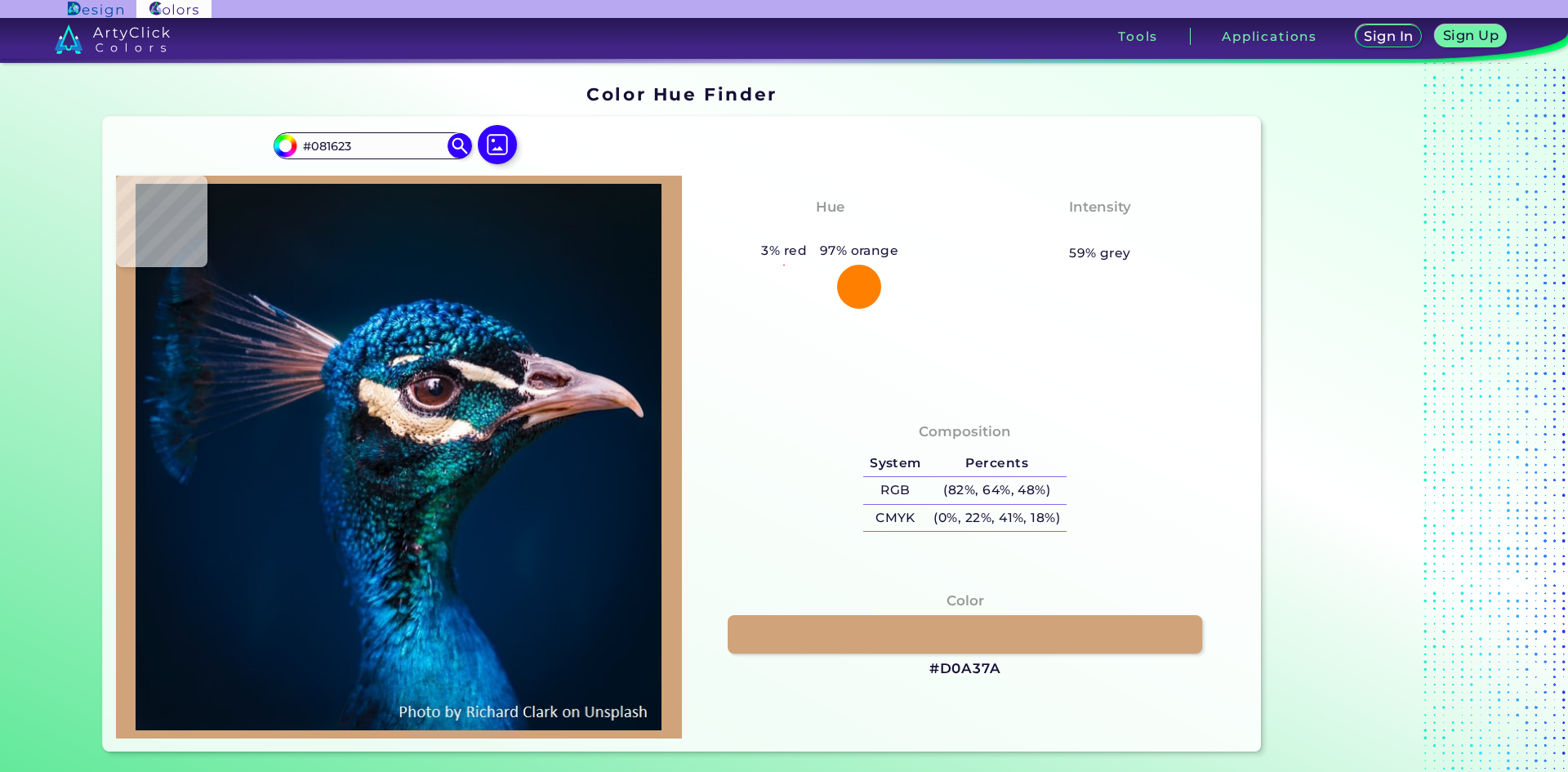
type input "#0b1320"
type input "#0B1320"
type input "#0b141d"
type input "#0B141D"
type input "#0b121a"
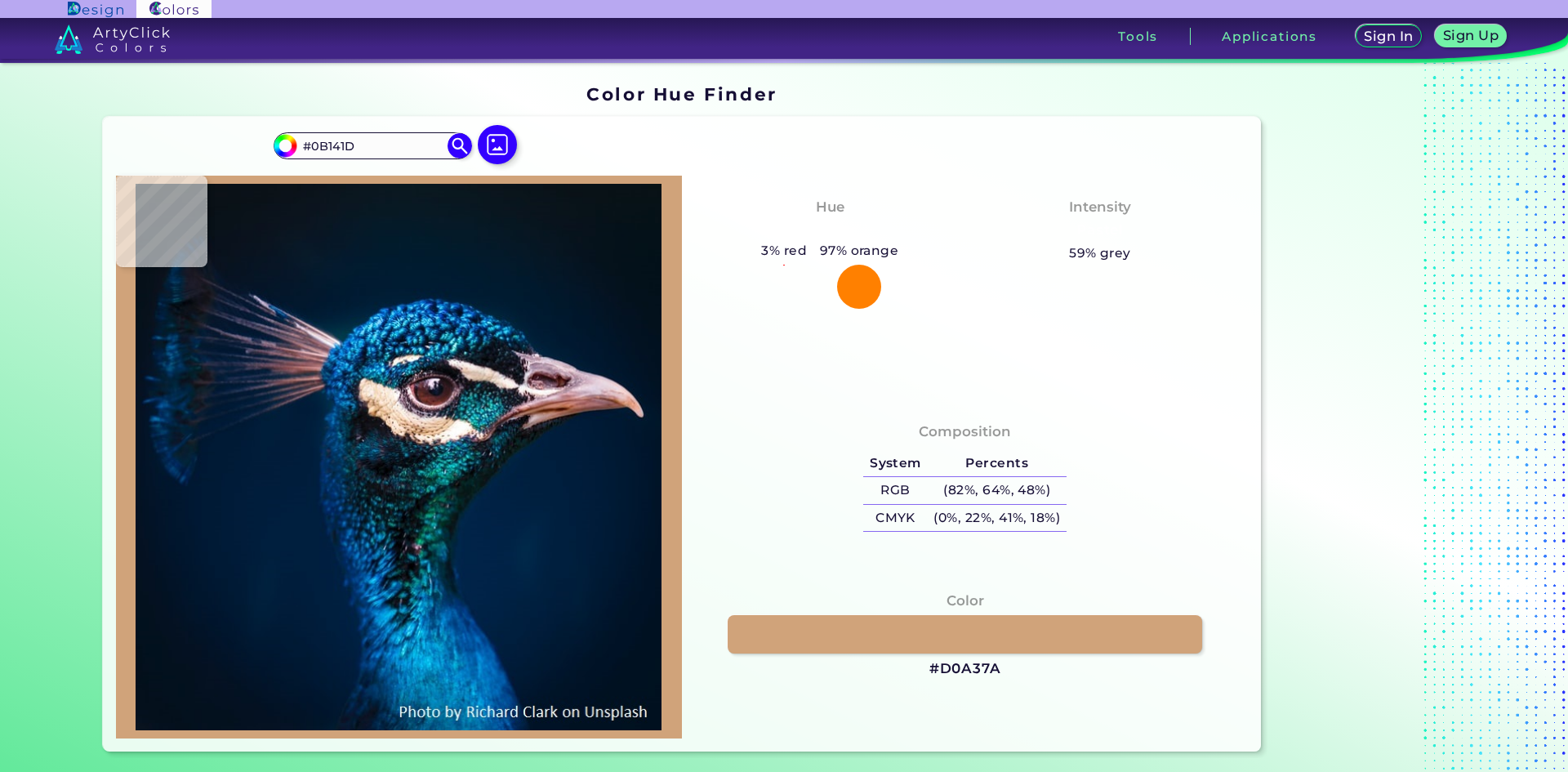
type input "#0B121A"
type input "#0b1218"
type input "#0B1218"
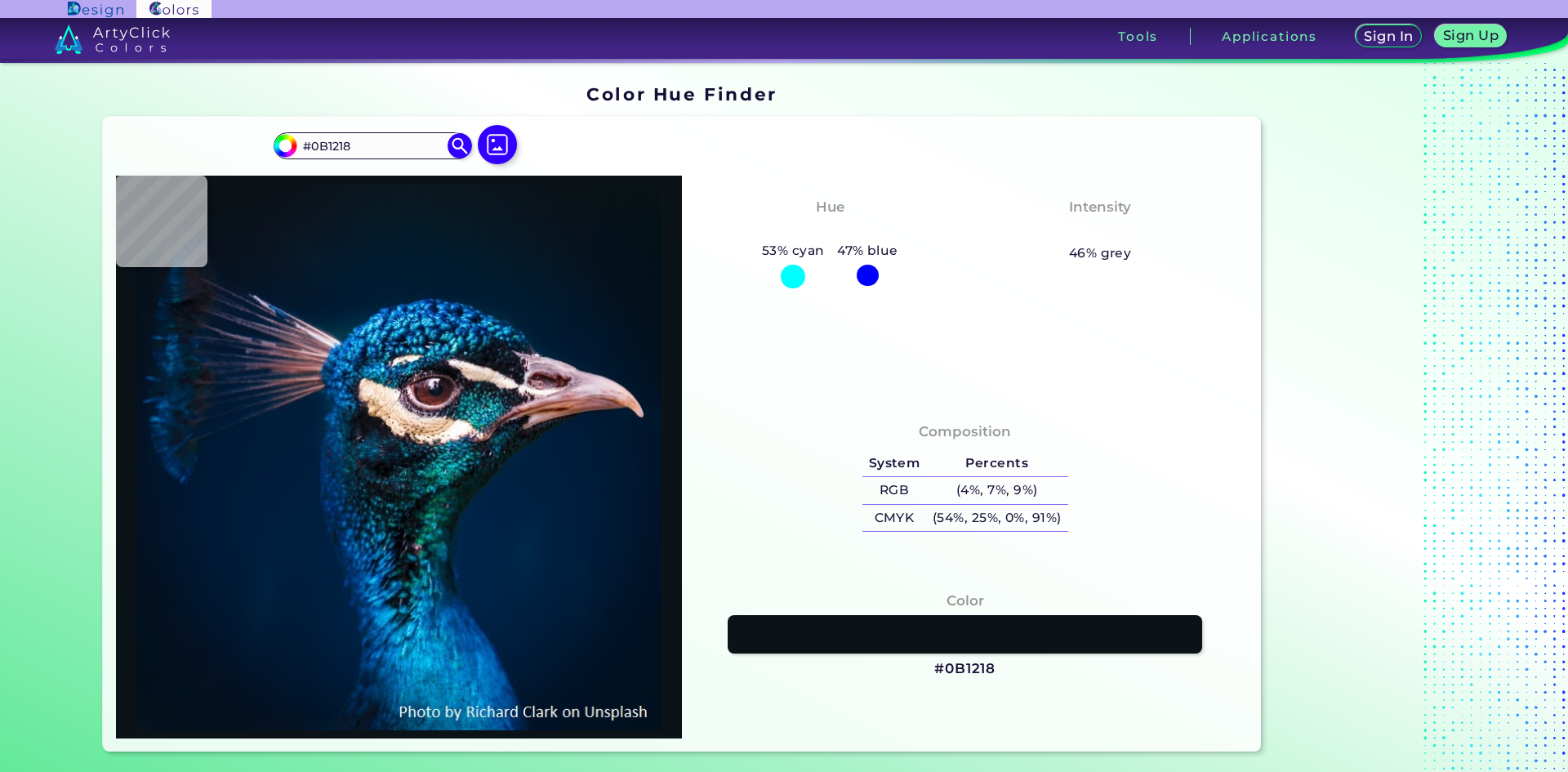
type input "#0b121a"
type input "#0B121A"
type input "#0a131a"
type input "#0A131A"
type input "#0b141b"
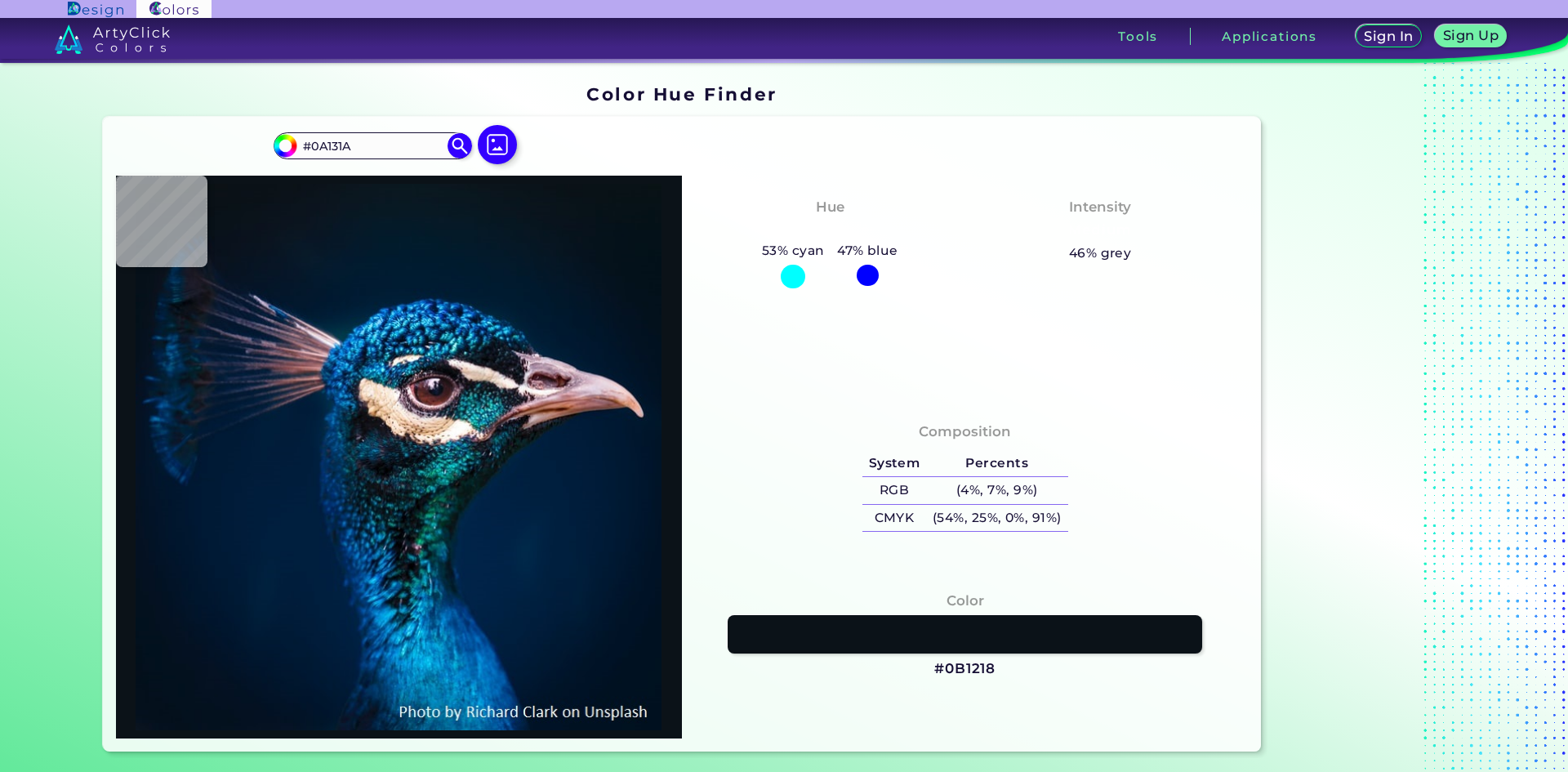
type input "#0B141B"
type input "#0b141d"
type input "#0B141D"
type input "#0c151e"
type input "#0C151E"
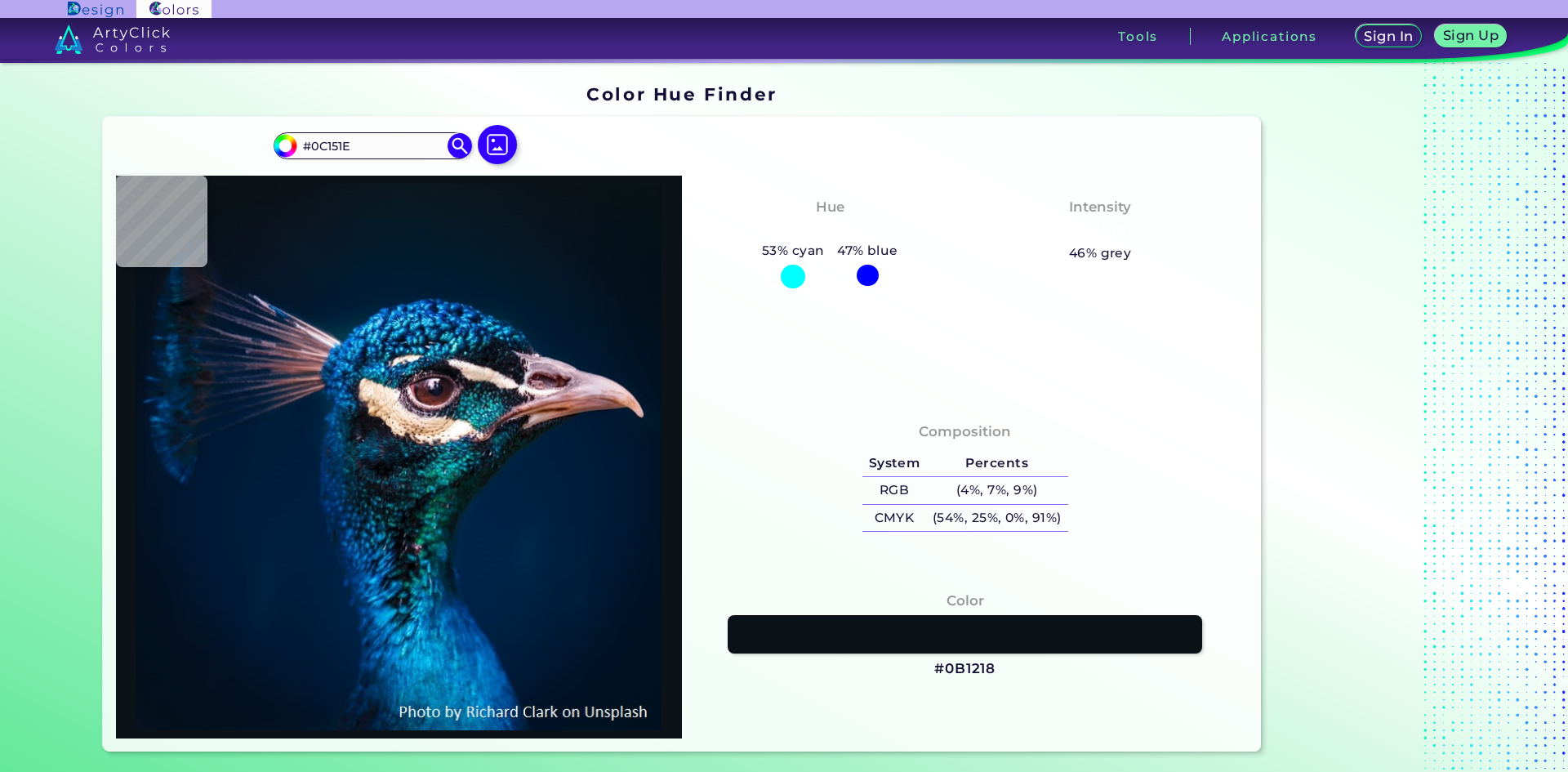
type input "#0b151e"
type input "#0B151E"
type input "#0a161f"
type input "#0A161F"
type input "#0a1720"
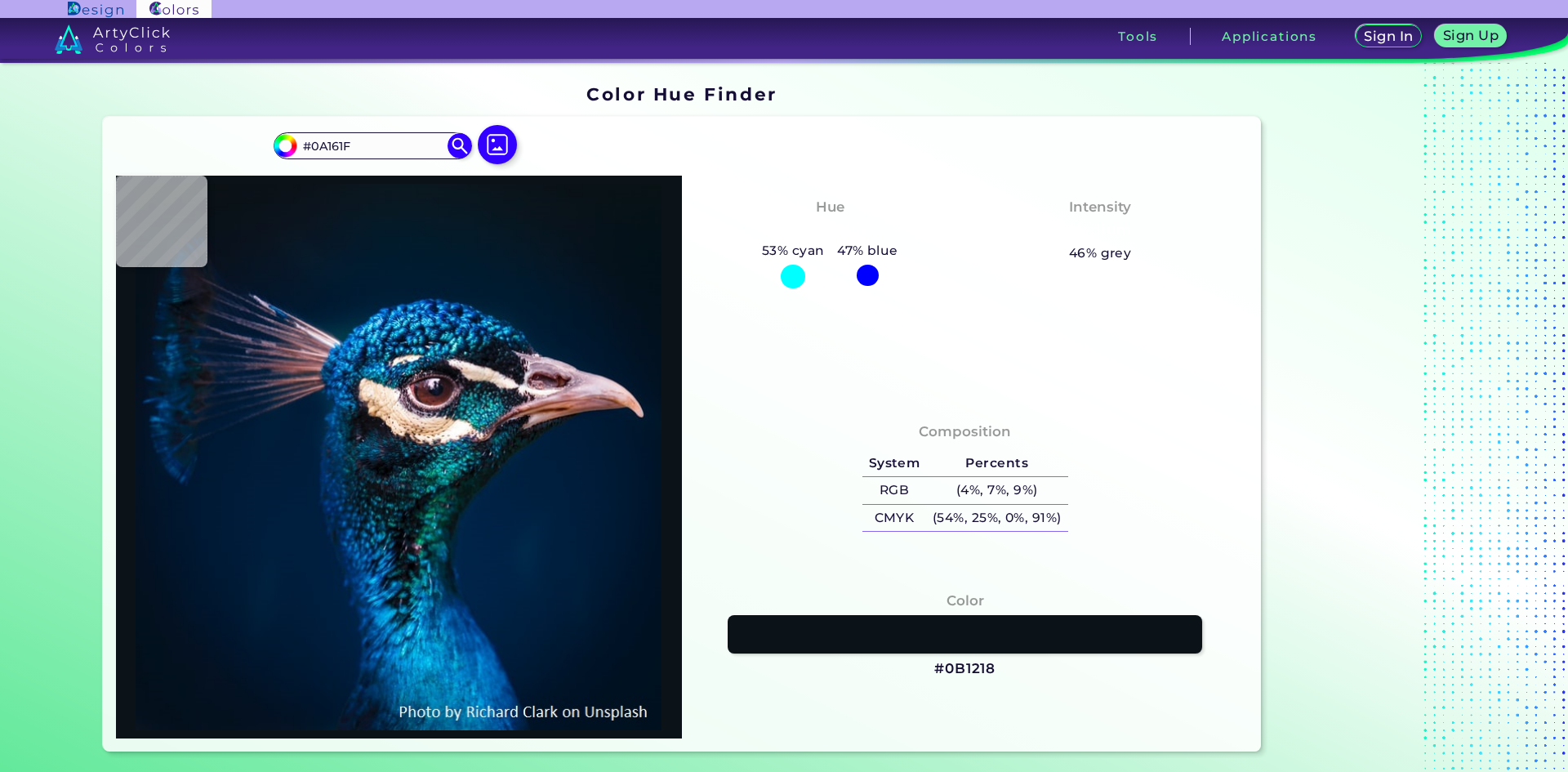
type input "#0A1720"
type input "#0a171f"
type input "#0A171F"
type input "#0a1720"
type input "#0A1720"
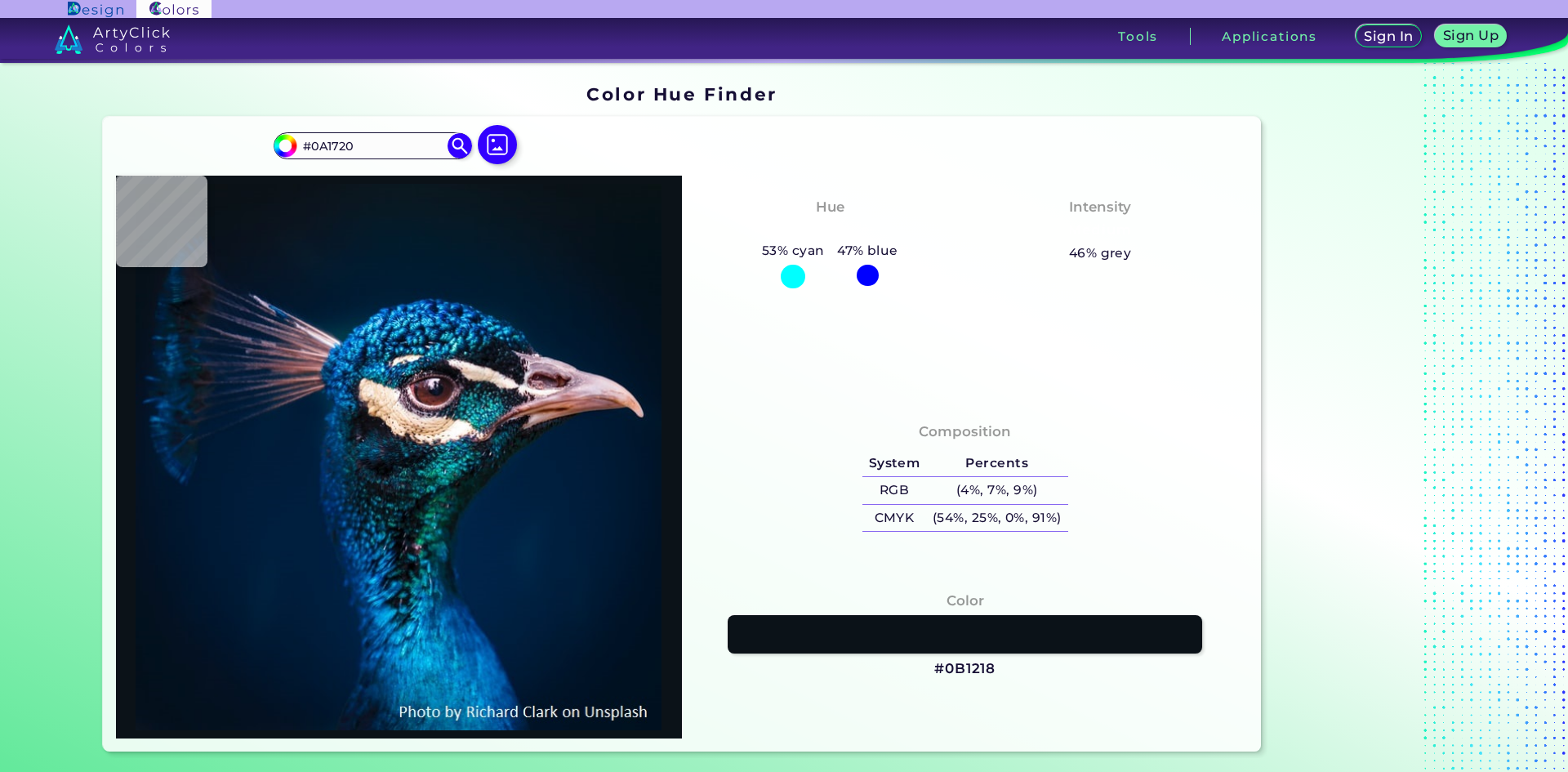
type input "#0a171f"
type input "#0A171F"
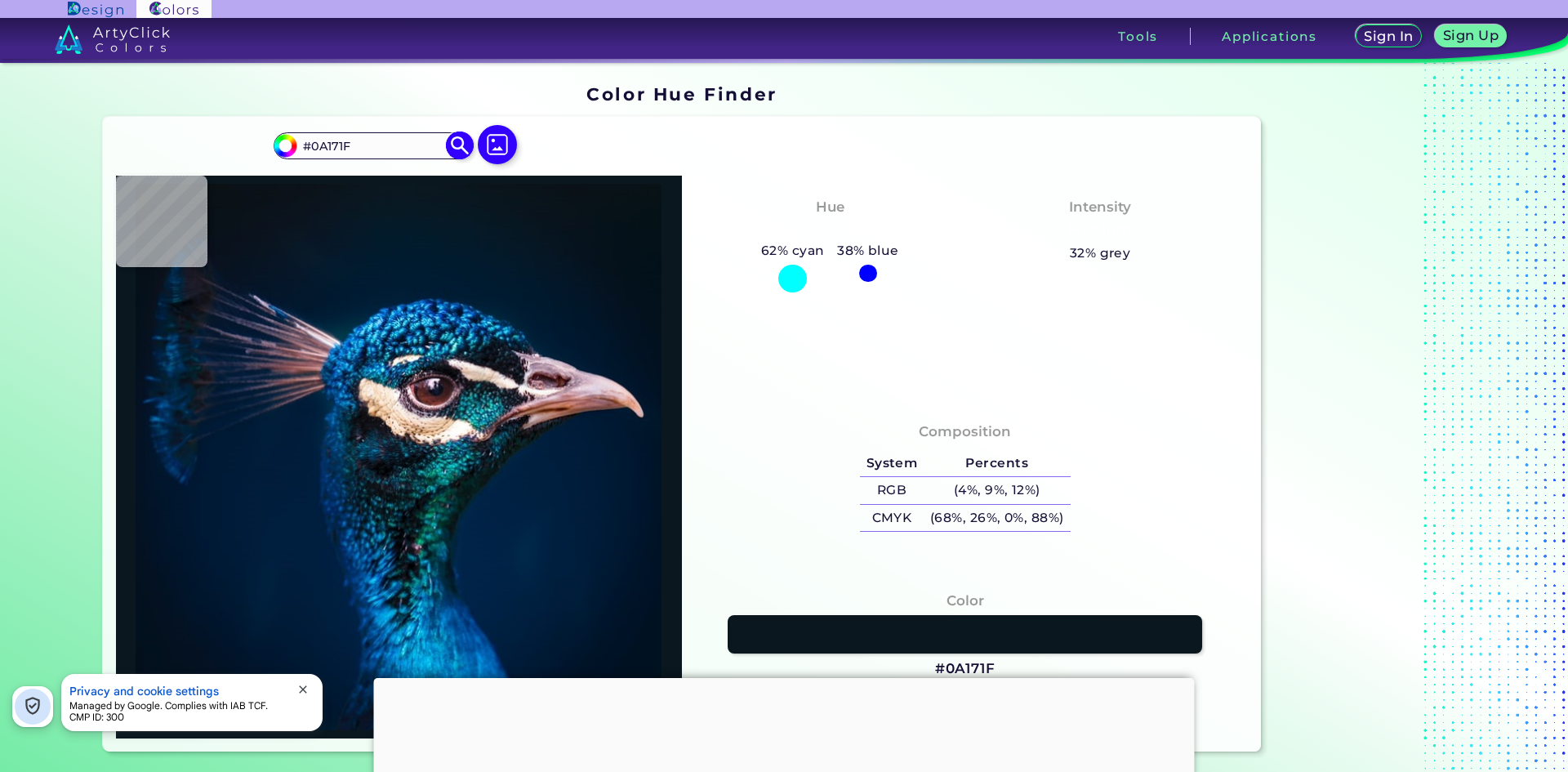
click at [450, 148] on img at bounding box center [460, 145] width 28 height 28
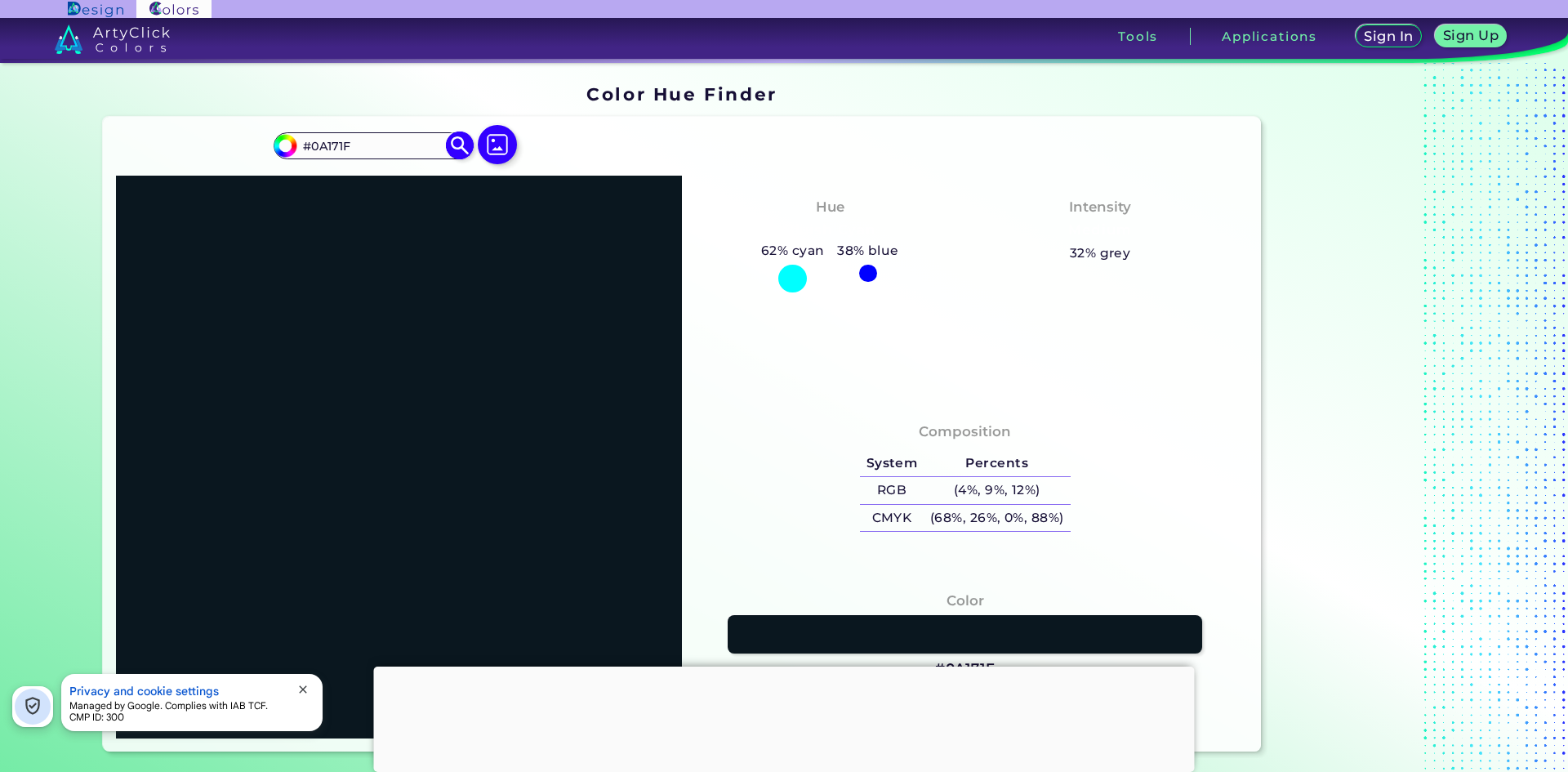
click at [459, 145] on img at bounding box center [460, 145] width 28 height 28
click at [282, 149] on input "#0a171f" at bounding box center [282, 143] width 20 height 20
type input "#1a1e2a"
type input "#1A1E2A"
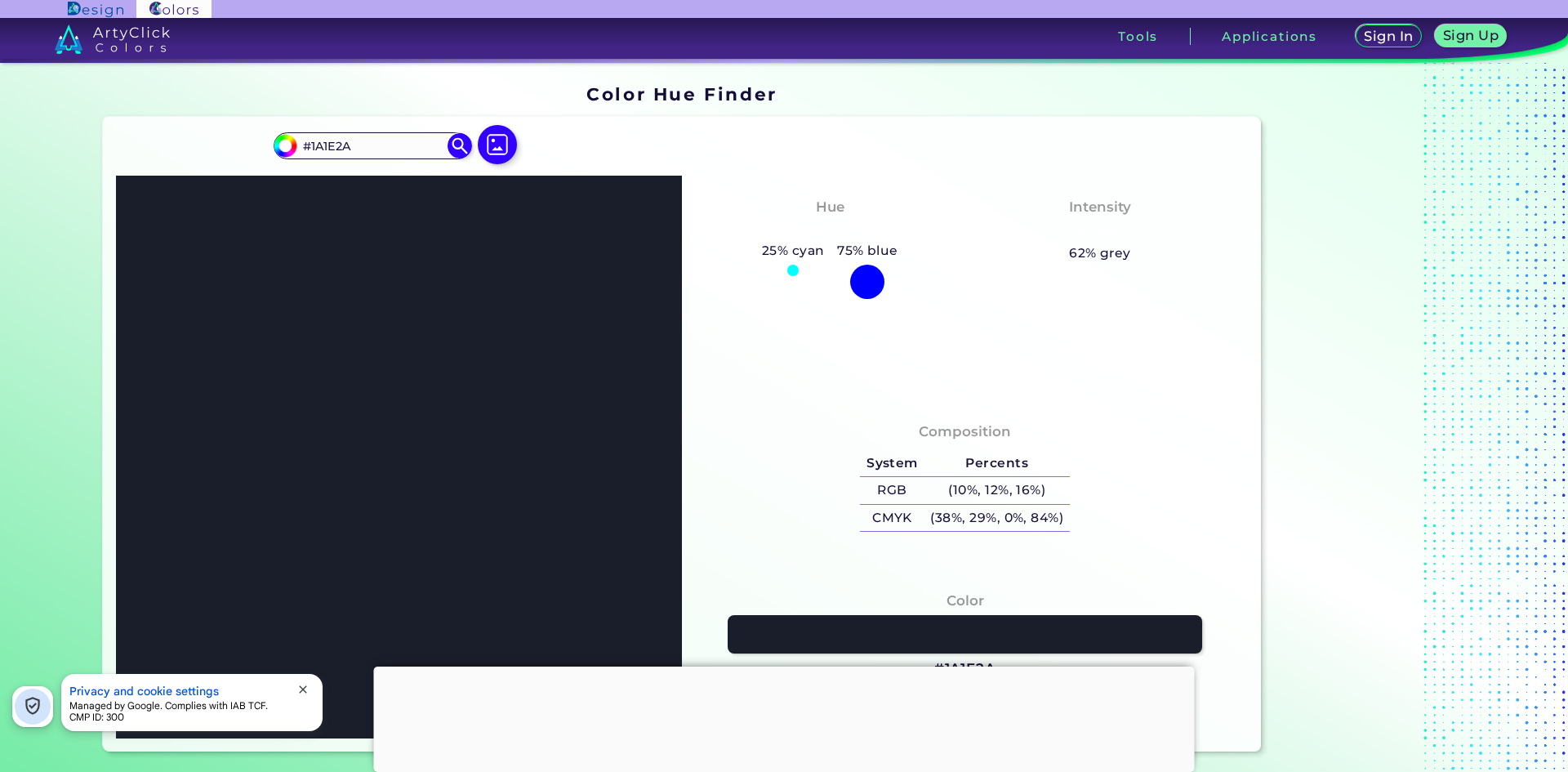
type input "#1a1e2a"
click at [713, 315] on div "Hue Tealish Blue 25% cyan 75% blue Intensity Pastel 62% grey" at bounding box center [964, 288] width 566 height 226
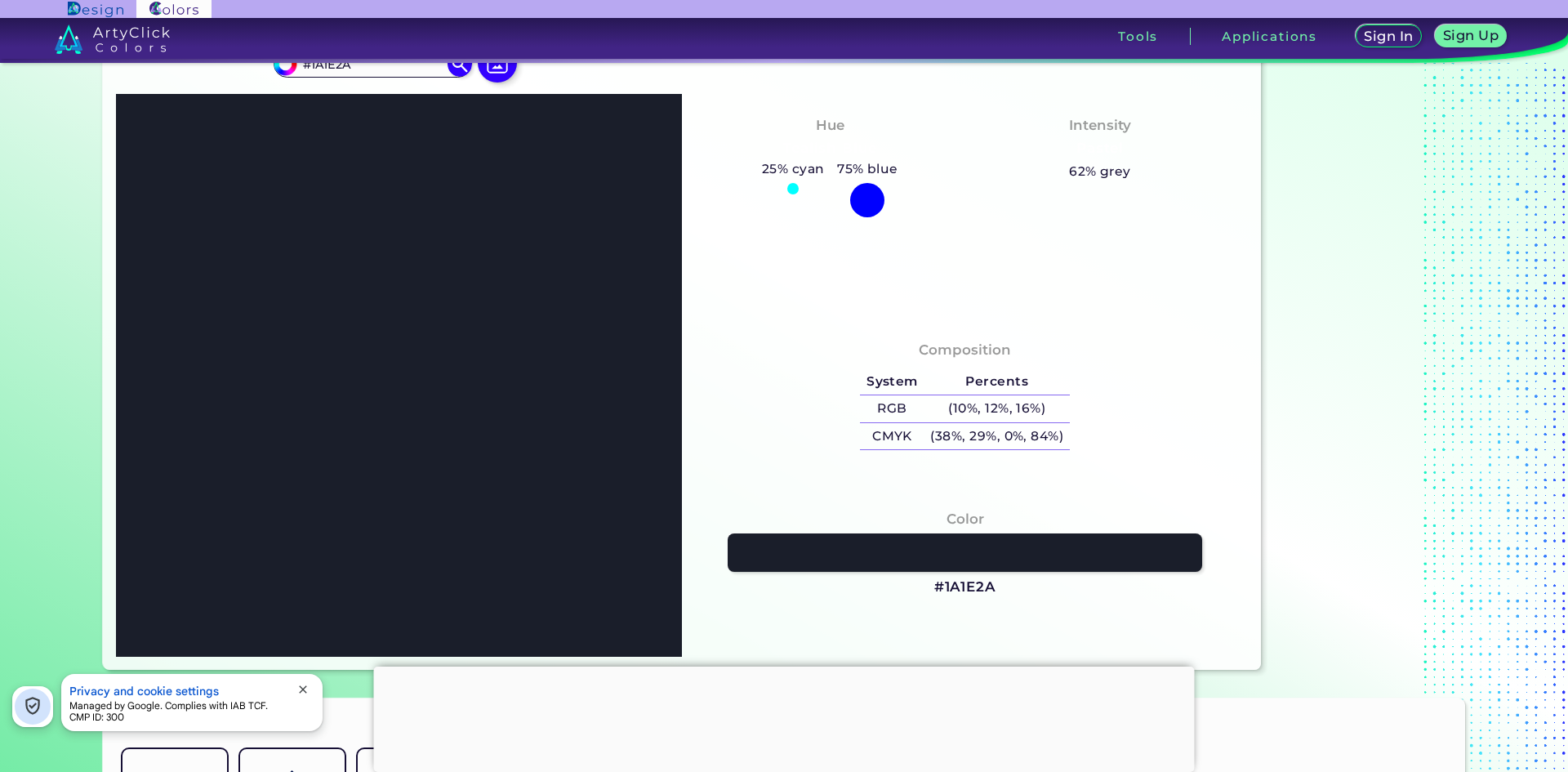
click at [970, 581] on h3 "#1A1E2A" at bounding box center [965, 587] width 62 height 19
click at [970, 580] on h3 "#1A1E2A copied" at bounding box center [965, 587] width 62 height 19
copy h3 "#"
click at [967, 591] on h3 "#1A1E2A copied copied" at bounding box center [965, 587] width 62 height 19
click at [964, 587] on h3 "#1A1E2A copied copied copied" at bounding box center [965, 587] width 62 height 19
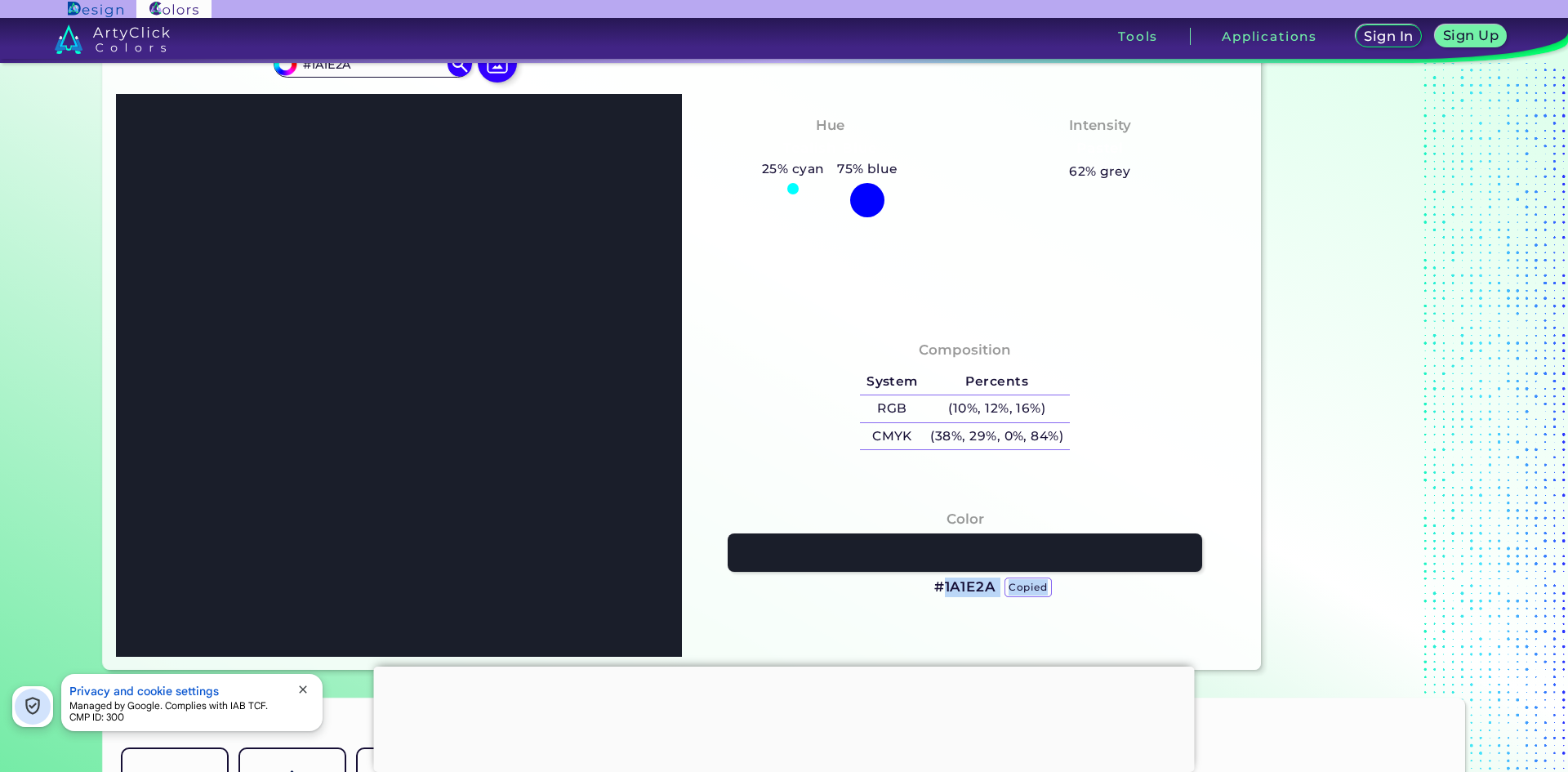
click at [964, 587] on h3 "#1A1E2A copied copied copied" at bounding box center [965, 587] width 62 height 19
copy h3 "1A1E2A copied copied copied"
drag, startPoint x: 941, startPoint y: 585, endPoint x: 988, endPoint y: 589, distance: 47.2
click at [988, 589] on h3 "#1A1E2A" at bounding box center [965, 587] width 62 height 19
copy h3 "1A1E2A"
